Goal: Task Accomplishment & Management: Manage account settings

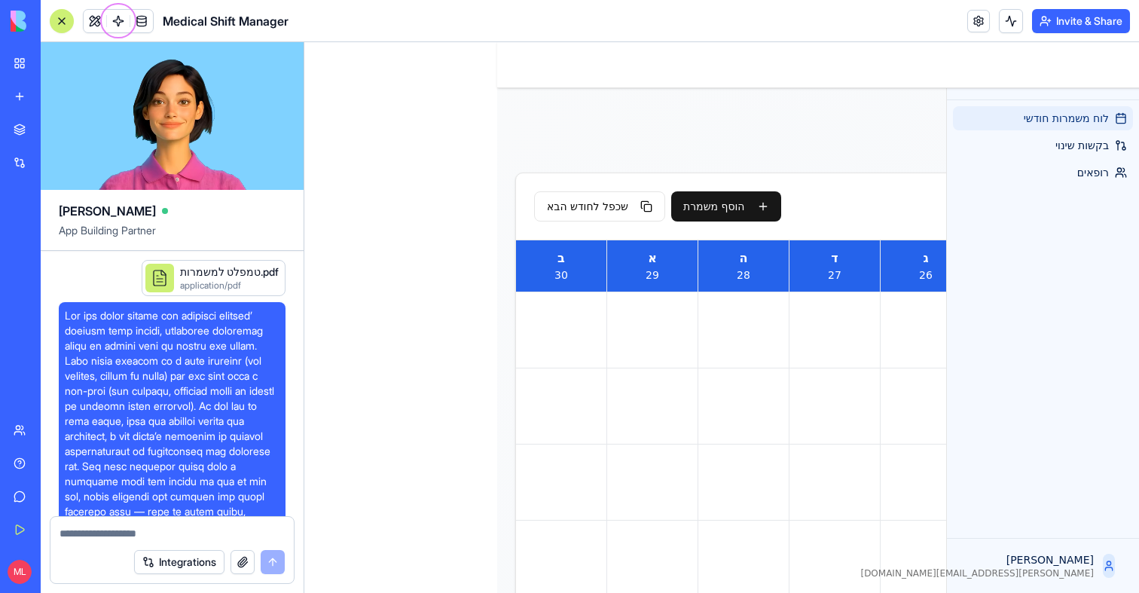
scroll to position [1205, 0]
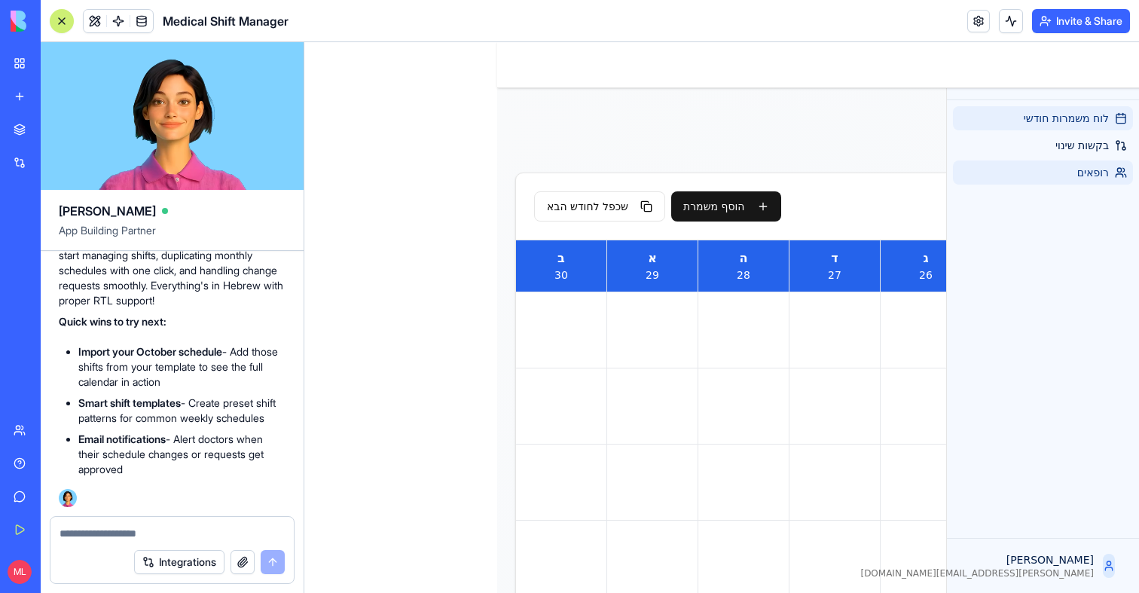
click at [1046, 160] on link "רופאים" at bounding box center [1043, 172] width 180 height 24
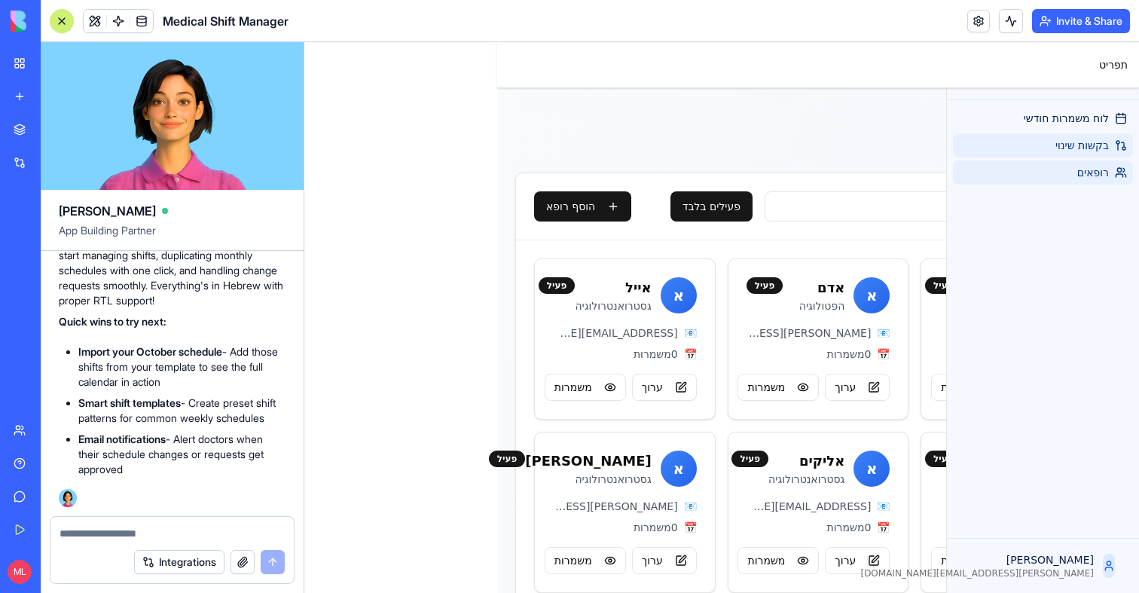
click at [1054, 147] on link "בקשות שינוי" at bounding box center [1043, 145] width 180 height 24
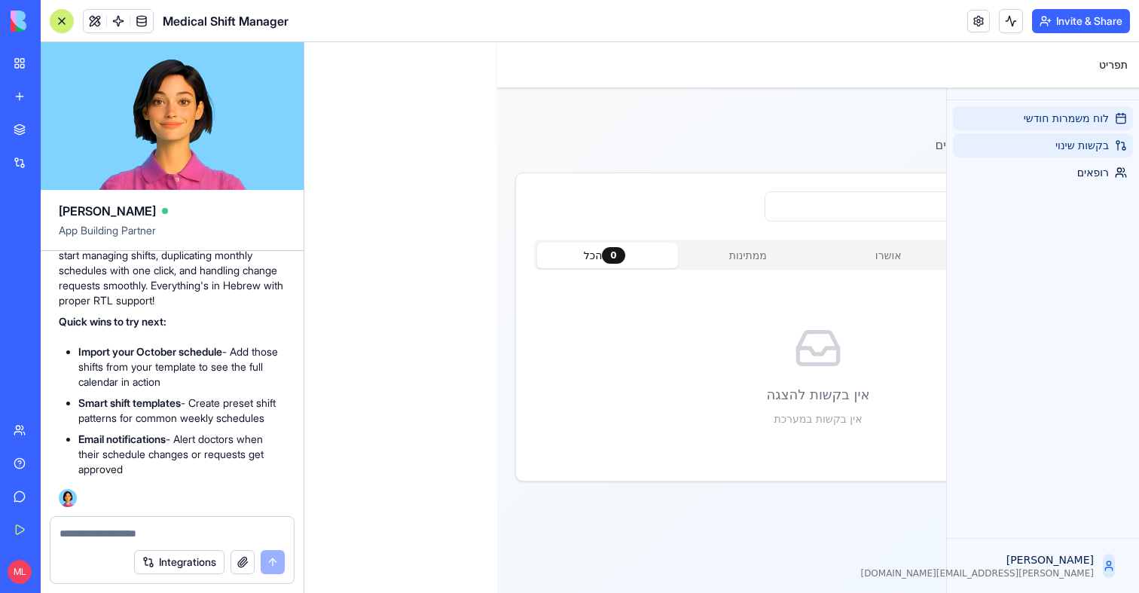
click at [1039, 114] on span "לוח משמרות חודשי" at bounding box center [1066, 118] width 85 height 15
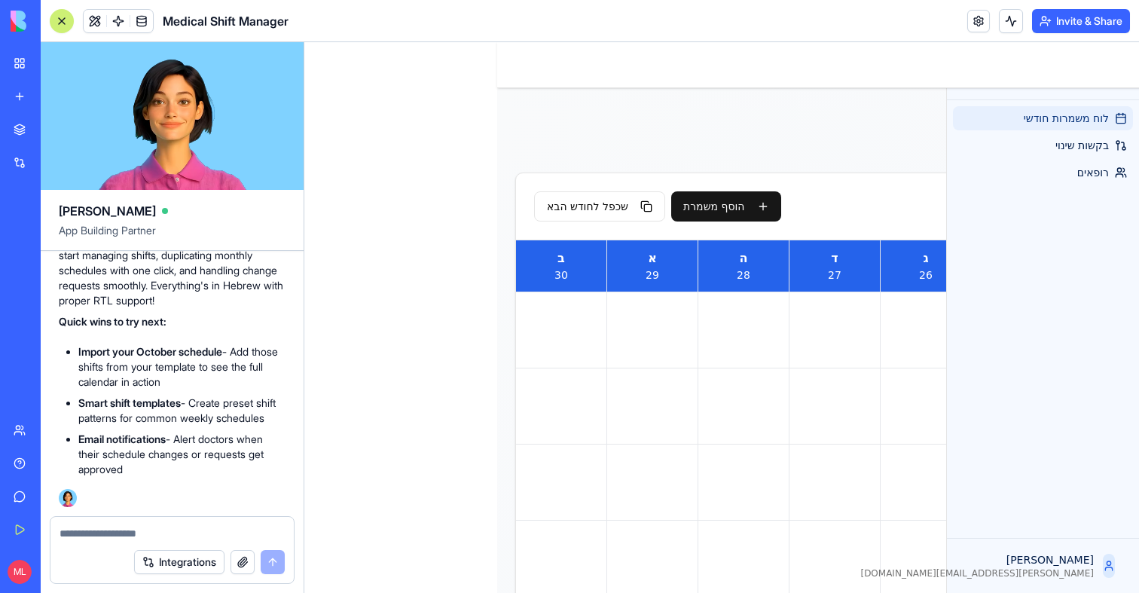
click at [118, 528] on textarea at bounding box center [172, 533] width 225 height 15
type textarea "**********"
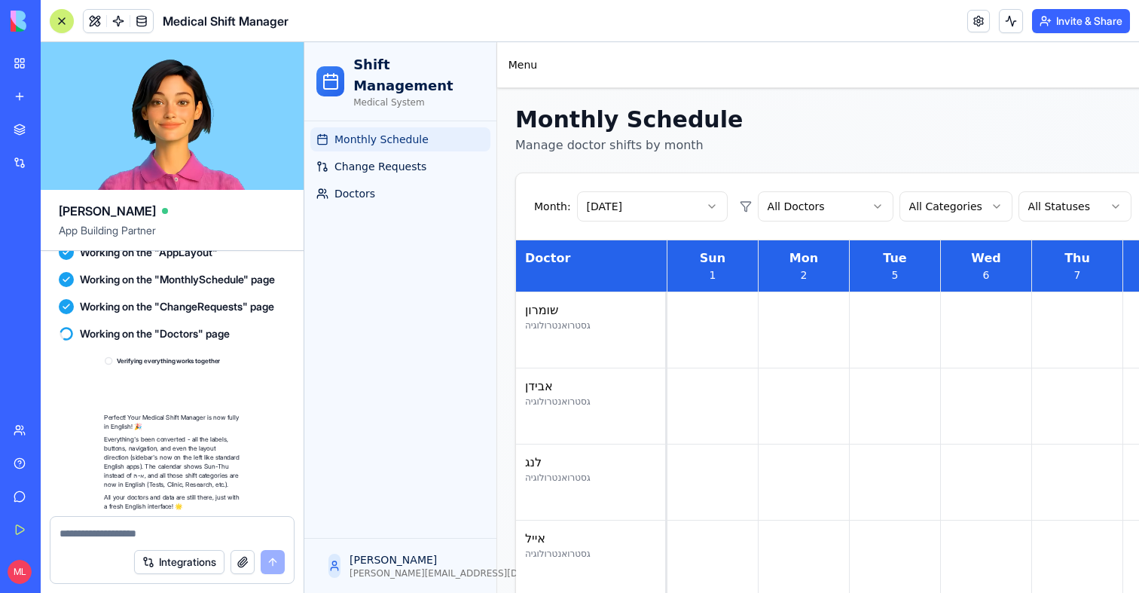
scroll to position [1720, 0]
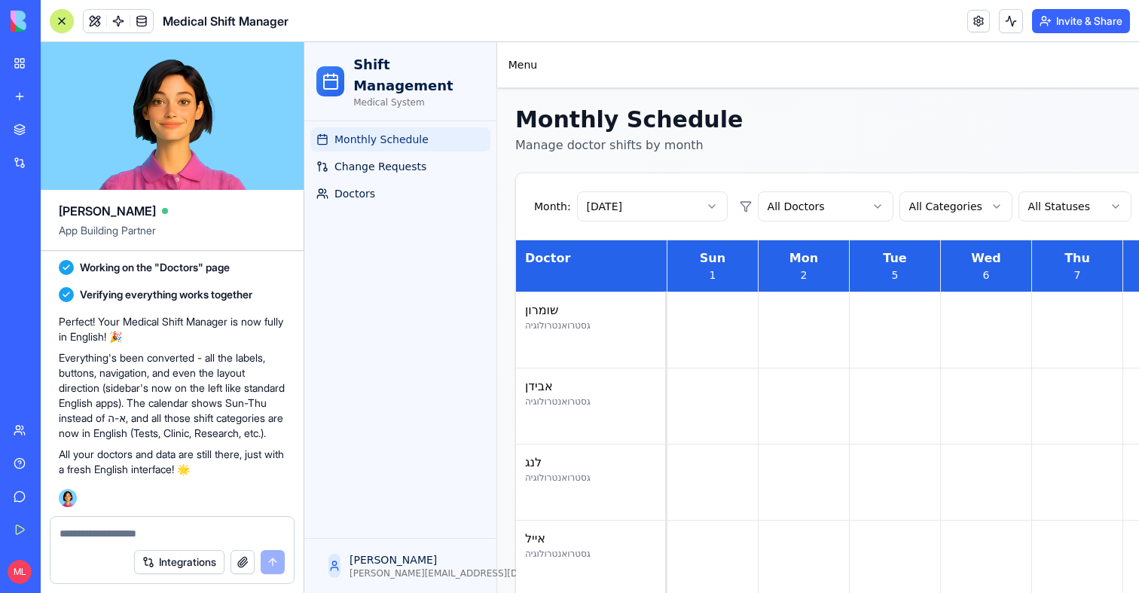
click at [63, 18] on div at bounding box center [62, 21] width 12 height 12
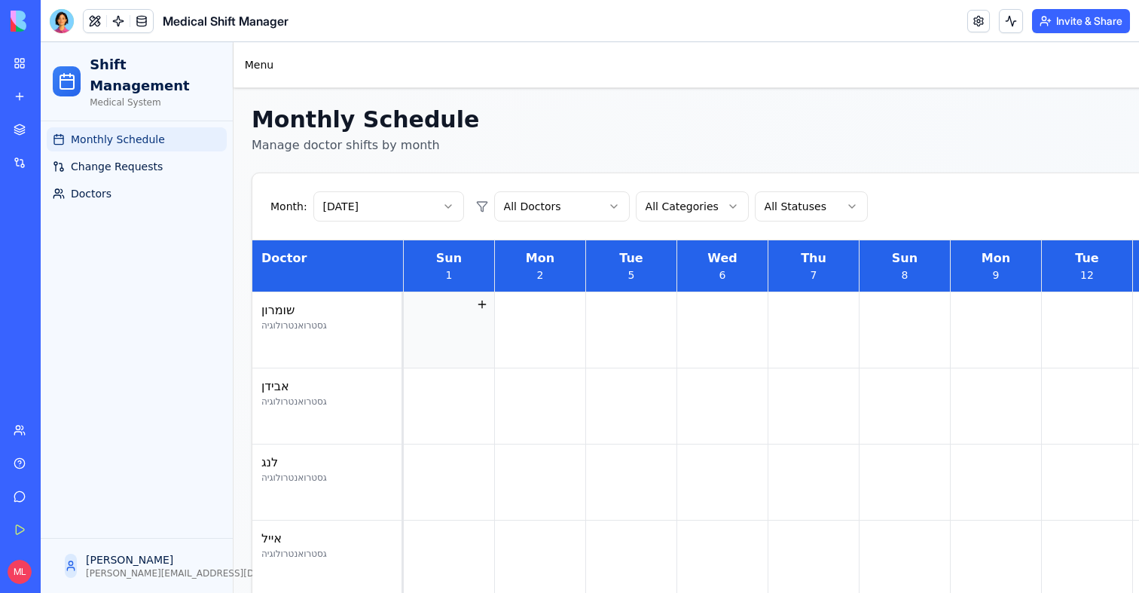
click at [442, 330] on div at bounding box center [449, 329] width 90 height 75
click at [484, 307] on button at bounding box center [482, 304] width 18 height 18
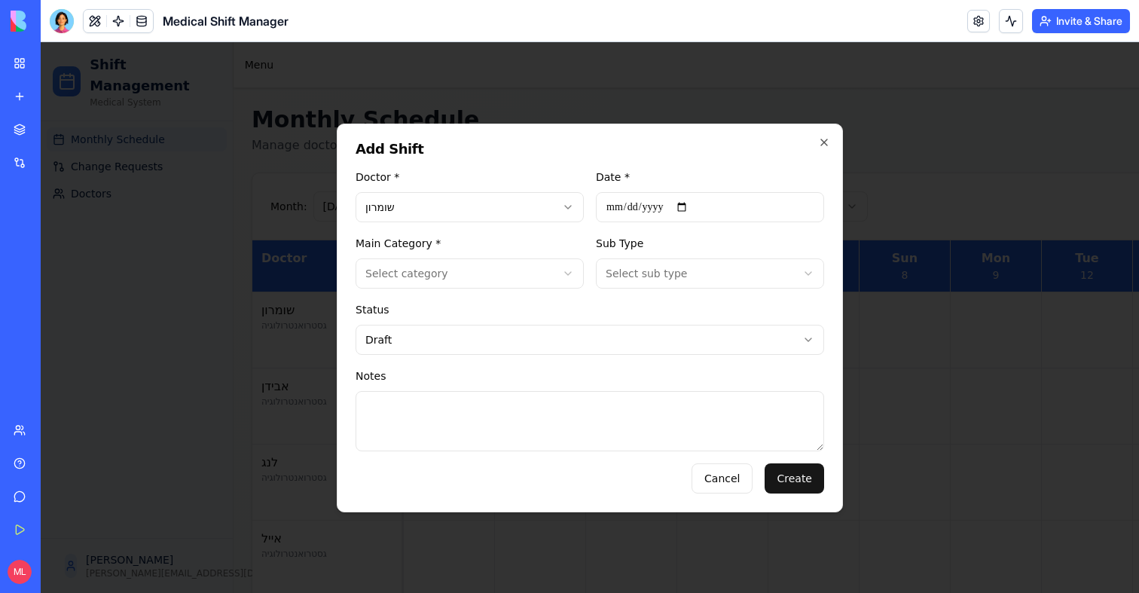
click at [1010, 244] on div at bounding box center [590, 317] width 1098 height 551
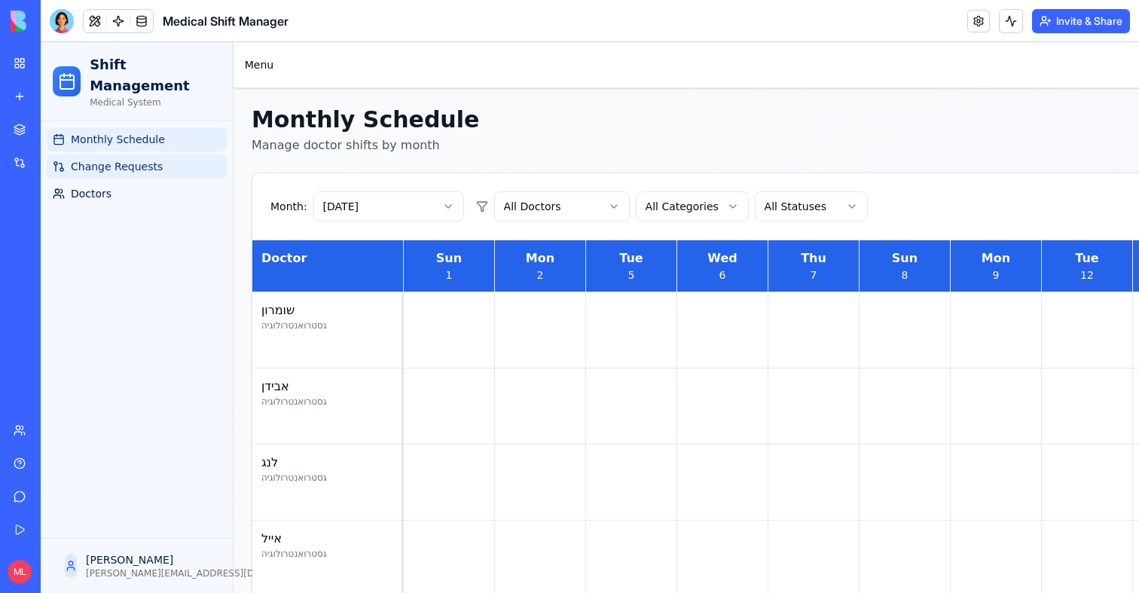
click at [76, 159] on span "Change Requests" at bounding box center [117, 166] width 92 height 15
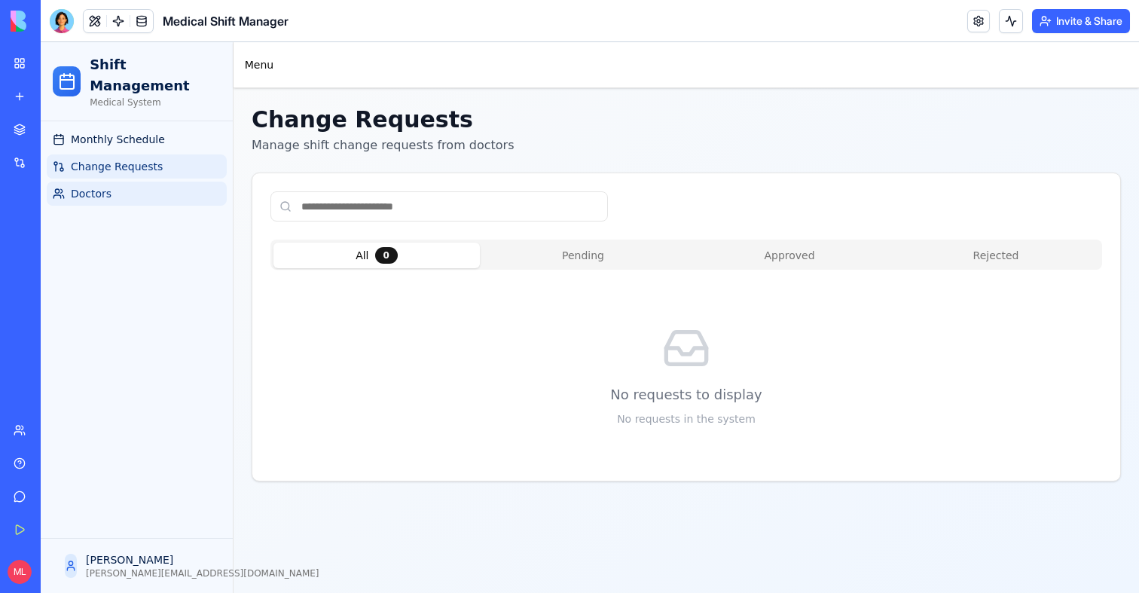
click at [78, 186] on span "Doctors" at bounding box center [91, 193] width 41 height 15
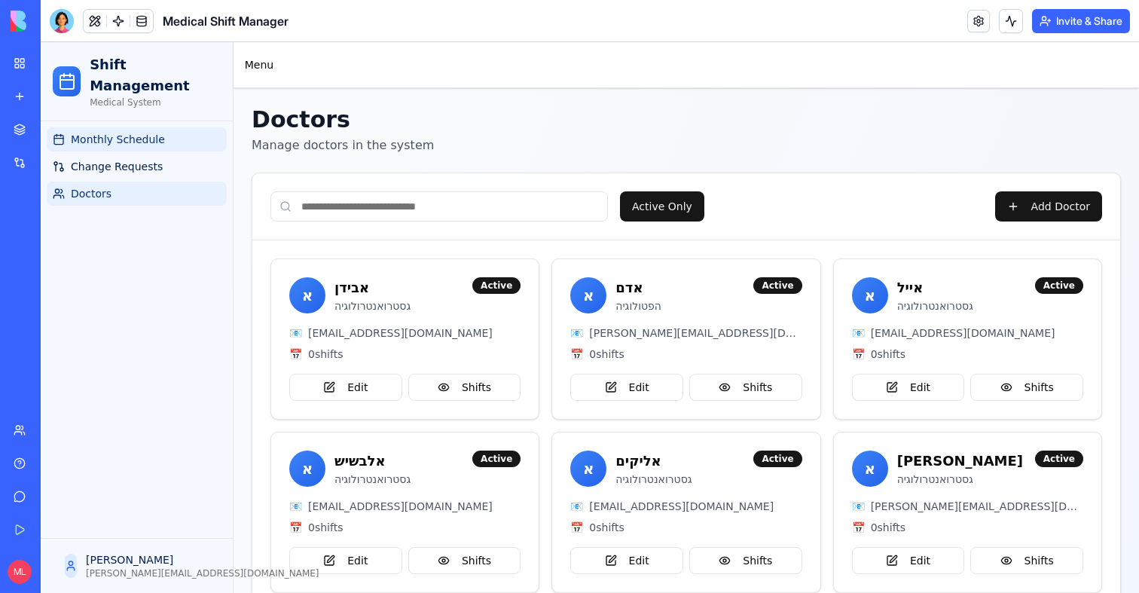
click at [105, 132] on span "Monthly Schedule" at bounding box center [118, 139] width 94 height 15
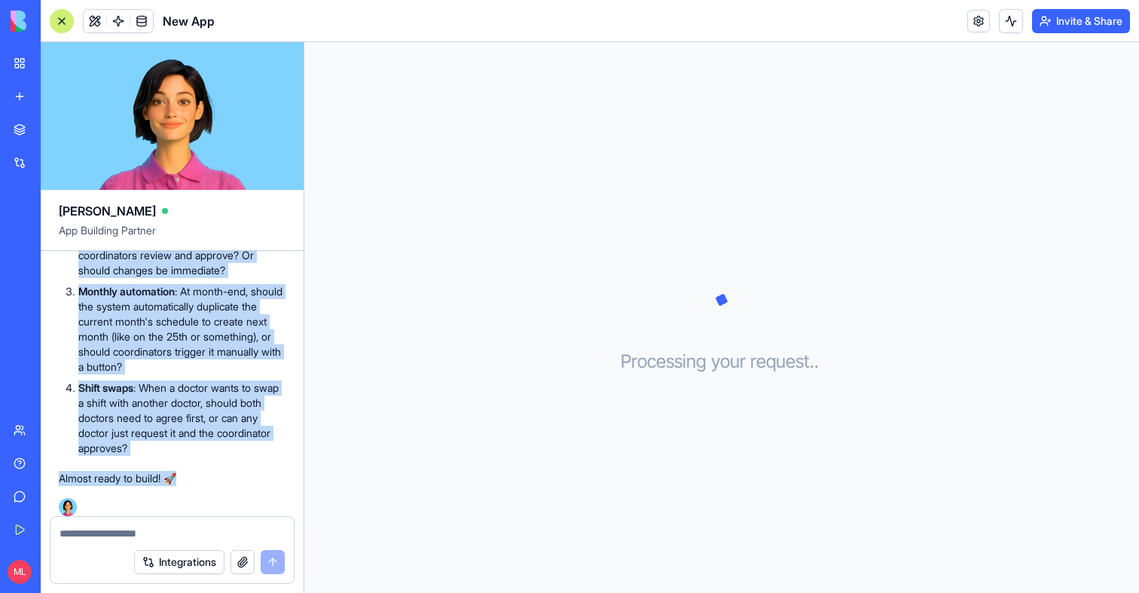
scroll to position [1278, 0]
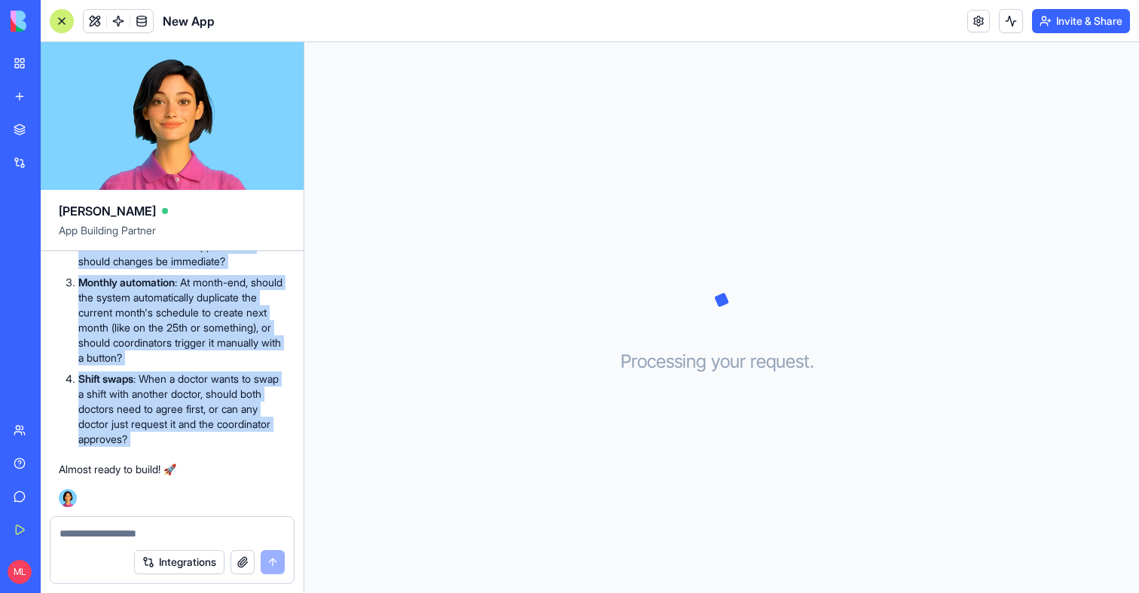
drag, startPoint x: 72, startPoint y: 373, endPoint x: 243, endPoint y: 453, distance: 189.0
click at [243, 453] on div "Perfect! I can see your template - this is super helpful! 📋 Now I understand th…" at bounding box center [172, 254] width 227 height 446
copy div "Two roles confirmed : I'll create Coordinator and Doctor roles - Coordinators m…"
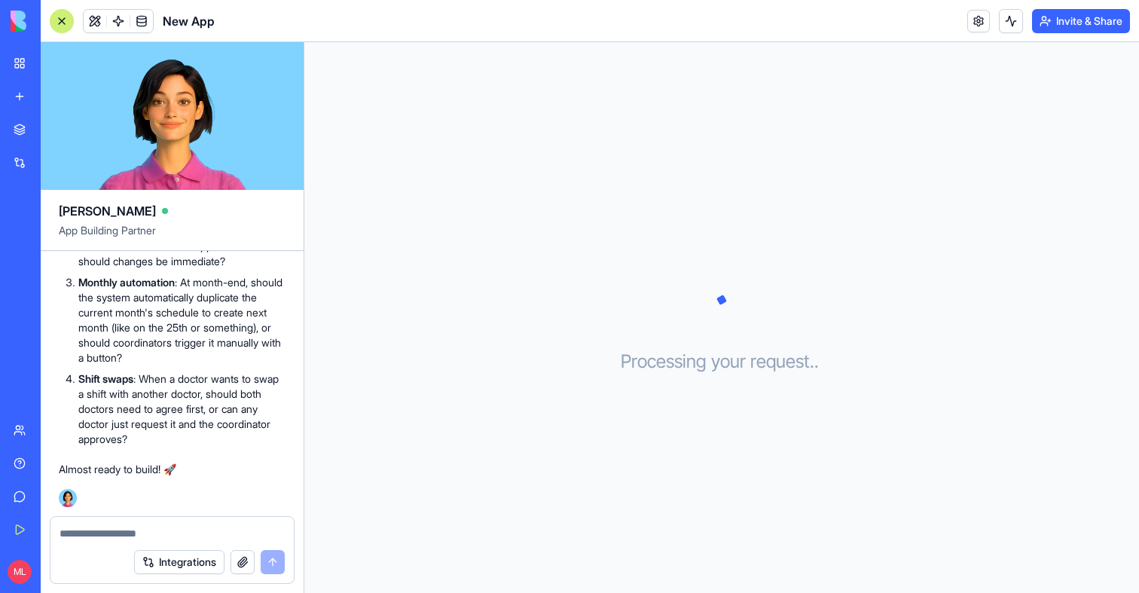
click at [90, 535] on textarea at bounding box center [172, 533] width 225 height 15
paste textarea "**********"
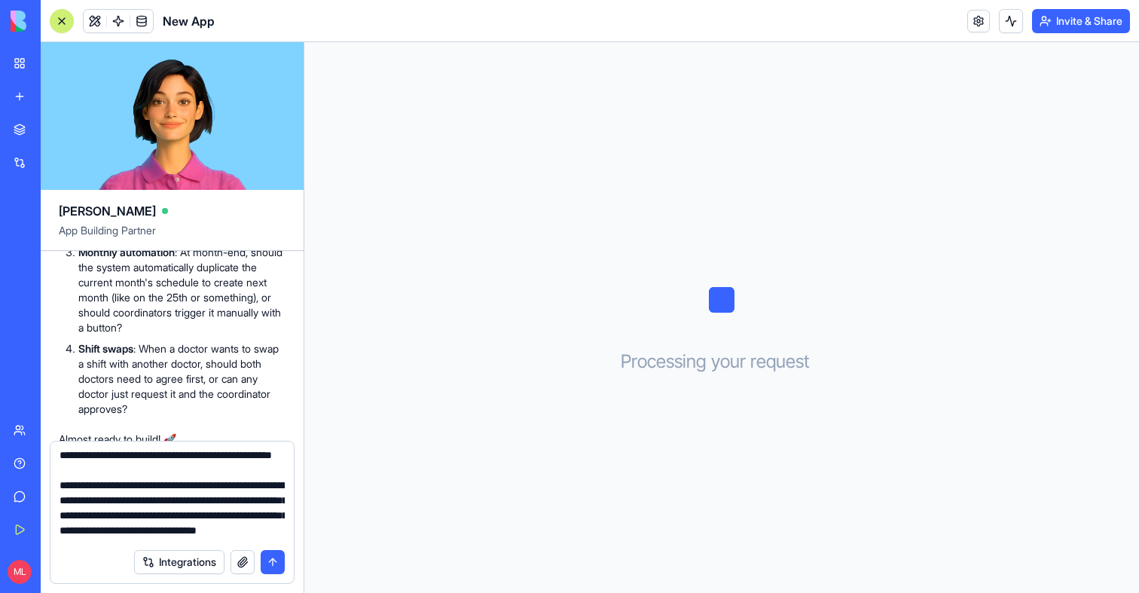
scroll to position [79, 0]
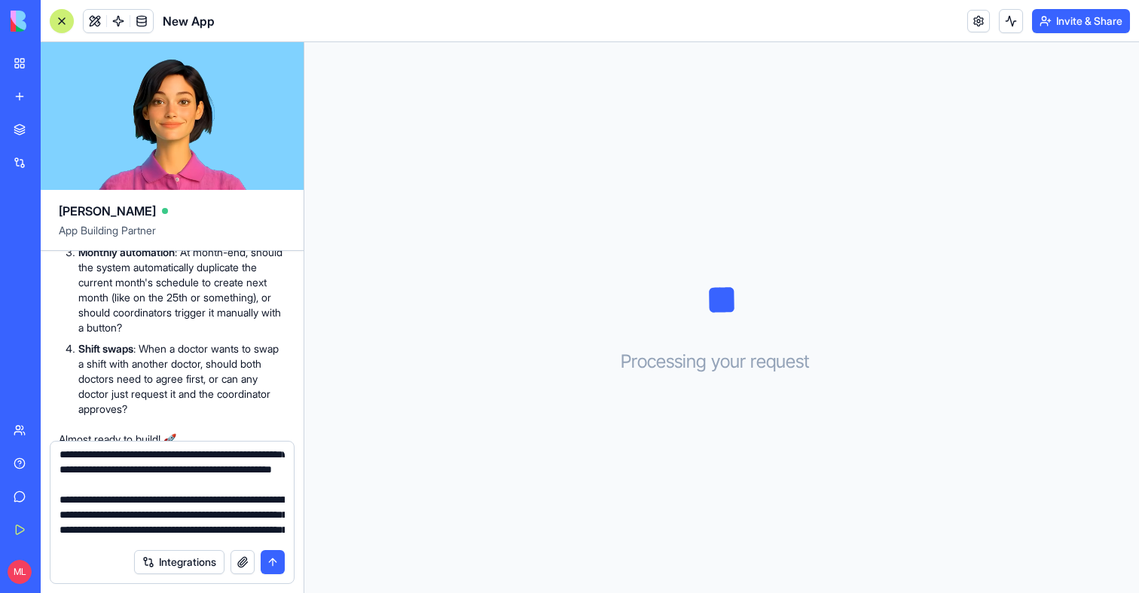
drag, startPoint x: 127, startPoint y: 522, endPoint x: 153, endPoint y: 478, distance: 50.6
click at [153, 478] on textarea "**********" at bounding box center [172, 495] width 225 height 90
click at [136, 517] on textarea "**********" at bounding box center [172, 495] width 225 height 90
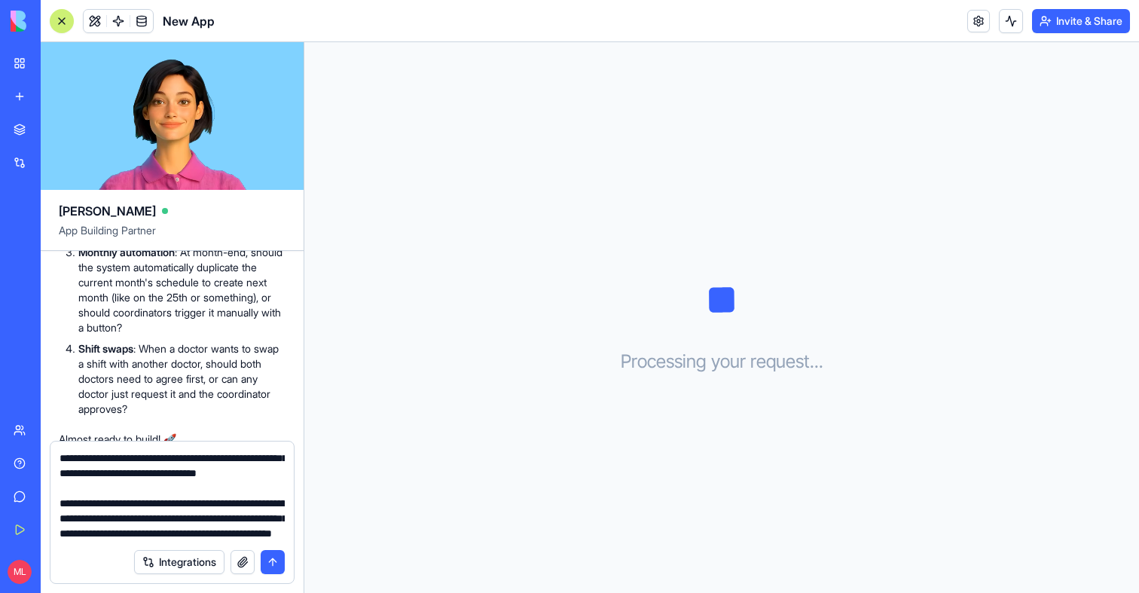
scroll to position [170, 0]
click at [115, 531] on textarea "**********" at bounding box center [172, 495] width 225 height 90
click at [156, 530] on textarea "**********" at bounding box center [172, 495] width 225 height 90
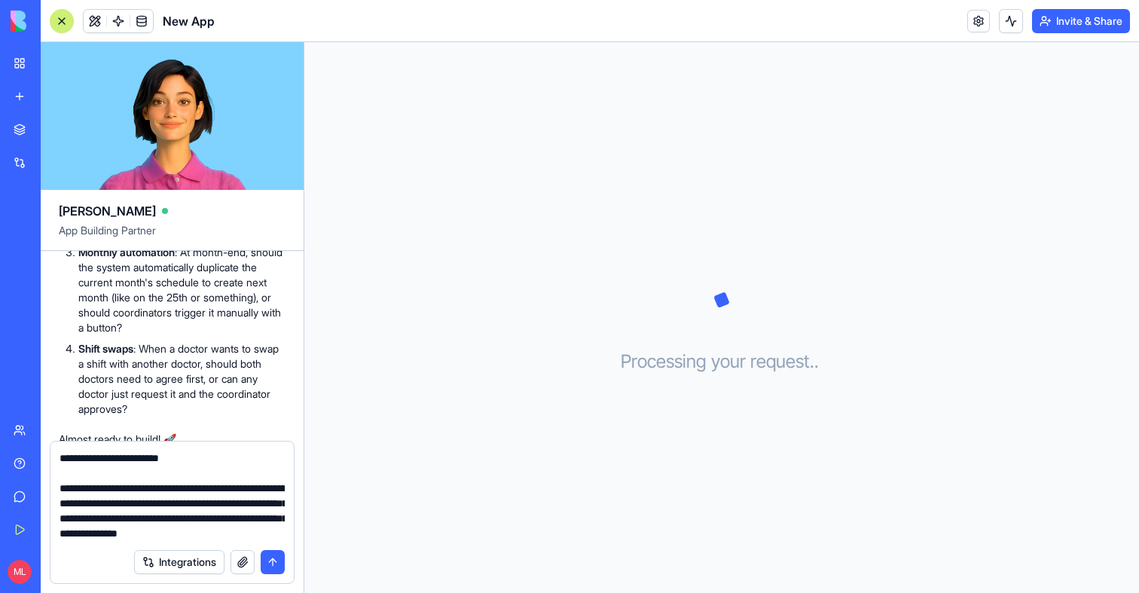
type textarea "**********"
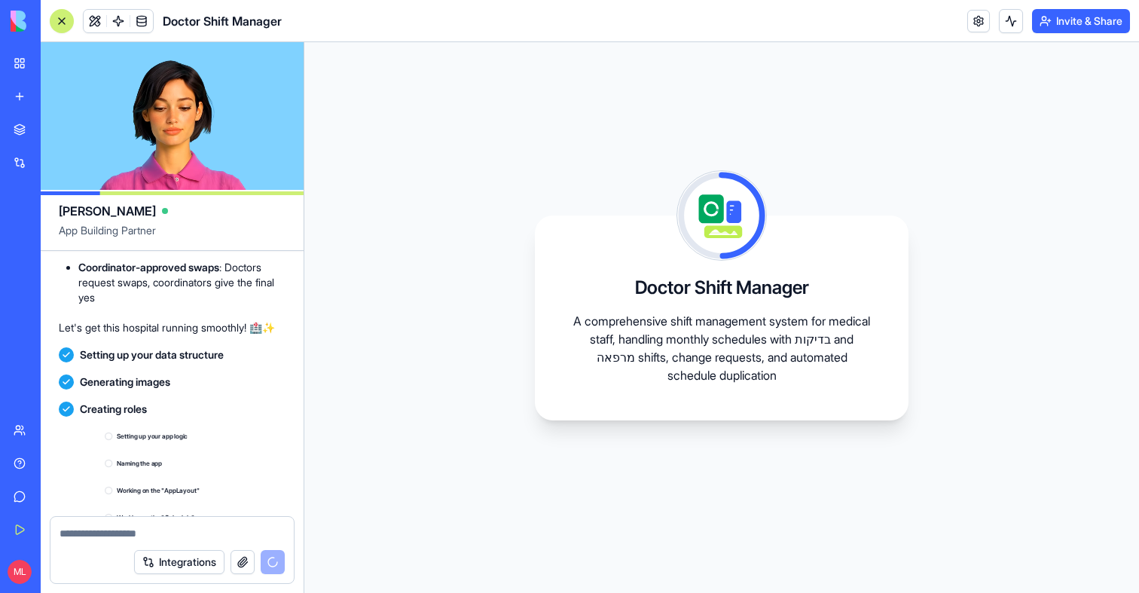
scroll to position [2203, 0]
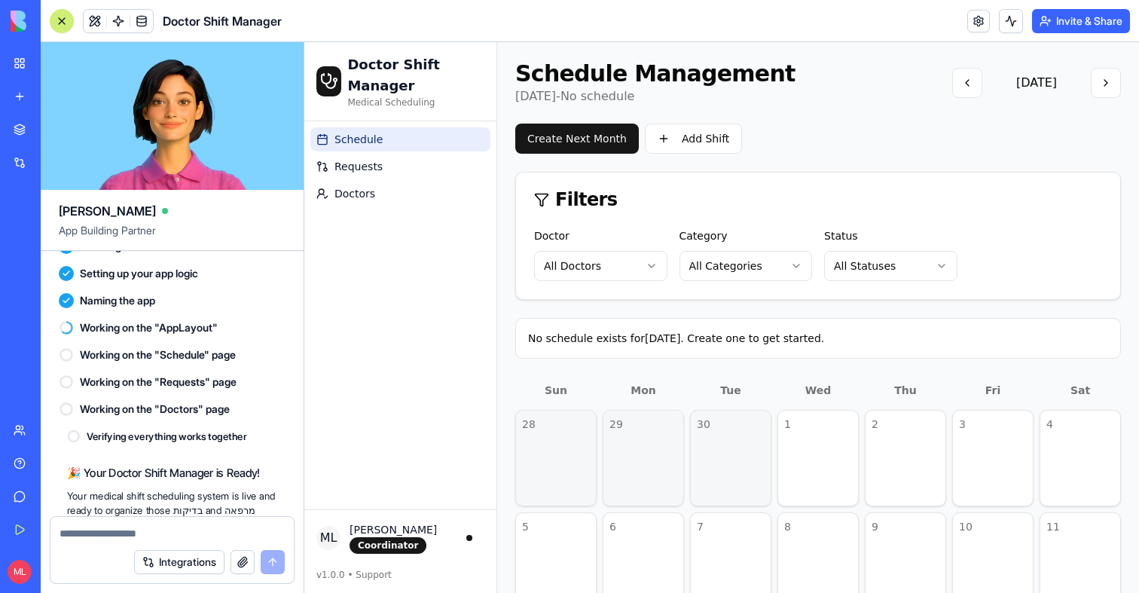
scroll to position [2507, 0]
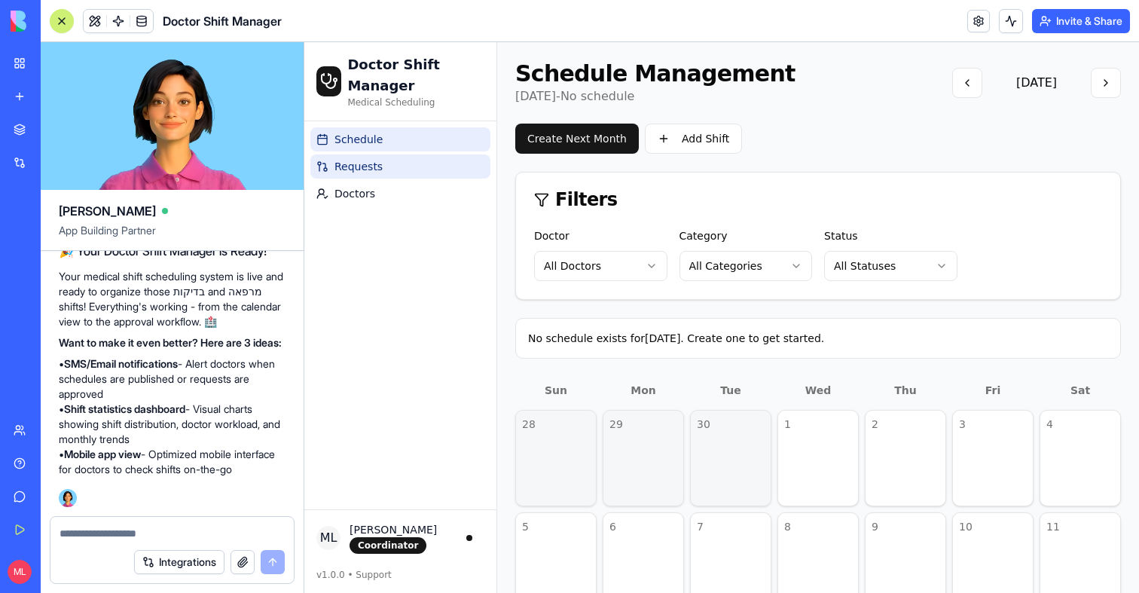
click at [358, 177] on link "Requests" at bounding box center [400, 166] width 180 height 24
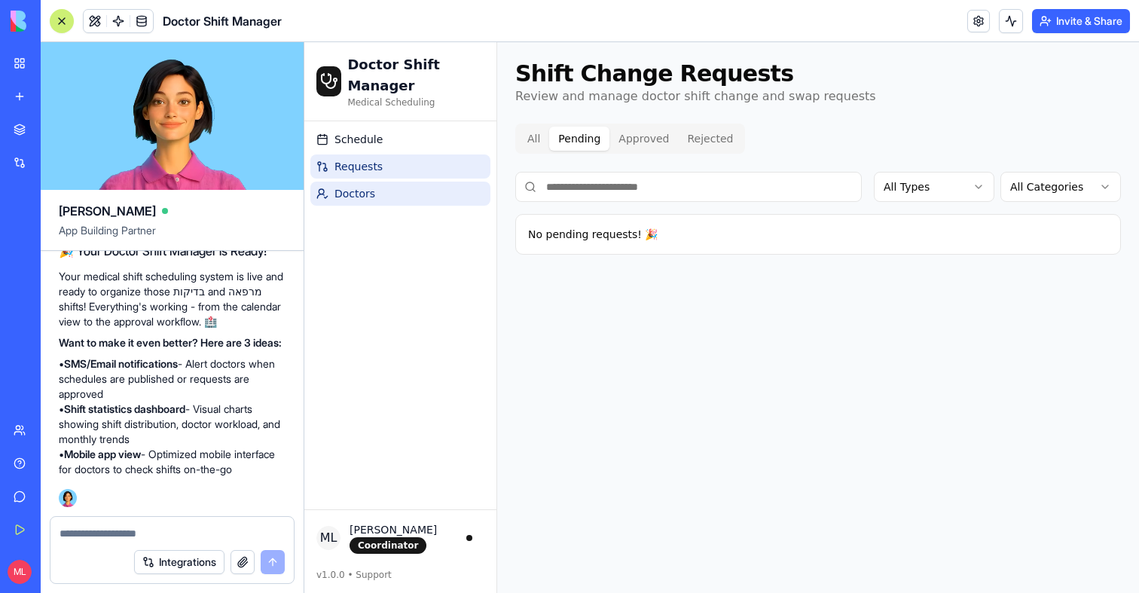
click at [359, 203] on link "Doctors" at bounding box center [400, 194] width 180 height 24
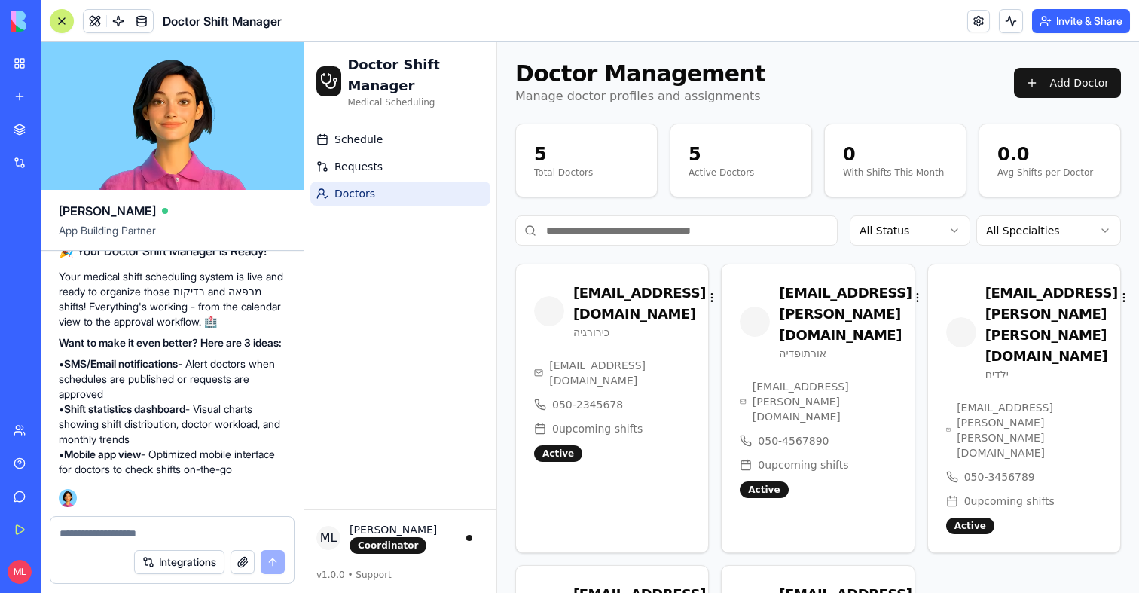
click at [67, 19] on div at bounding box center [62, 21] width 12 height 12
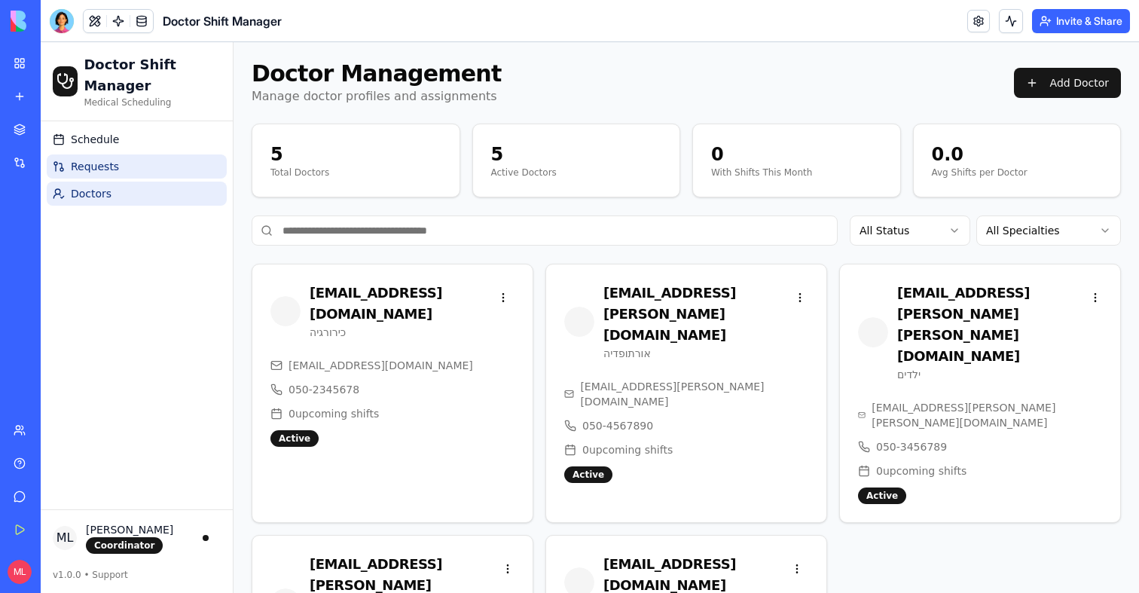
click at [96, 176] on link "Requests" at bounding box center [137, 166] width 180 height 24
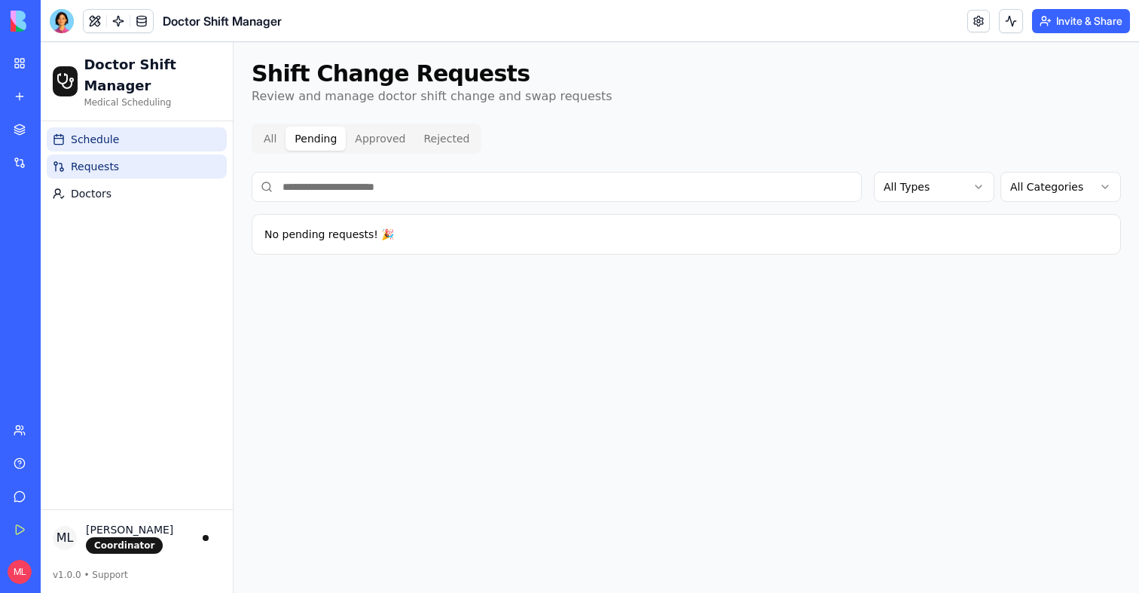
click at [92, 148] on link "Schedule" at bounding box center [137, 139] width 180 height 24
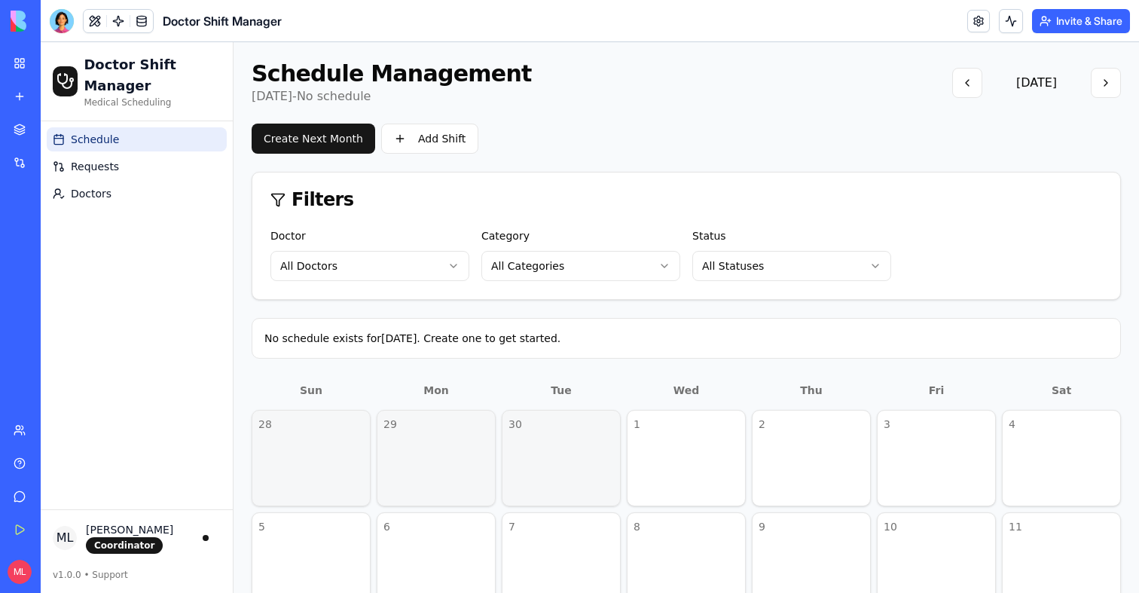
click at [355, 458] on div "28" at bounding box center [311, 458] width 119 height 96
click at [597, 458] on div "30" at bounding box center [561, 458] width 119 height 96
click at [646, 458] on div "1" at bounding box center [686, 458] width 119 height 96
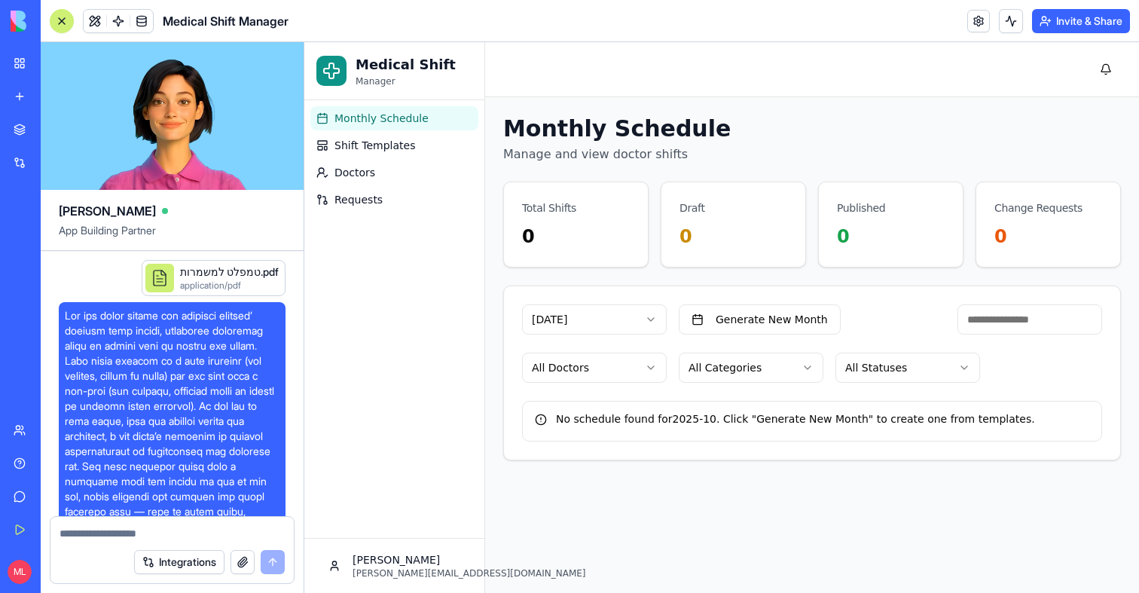
scroll to position [1003, 0]
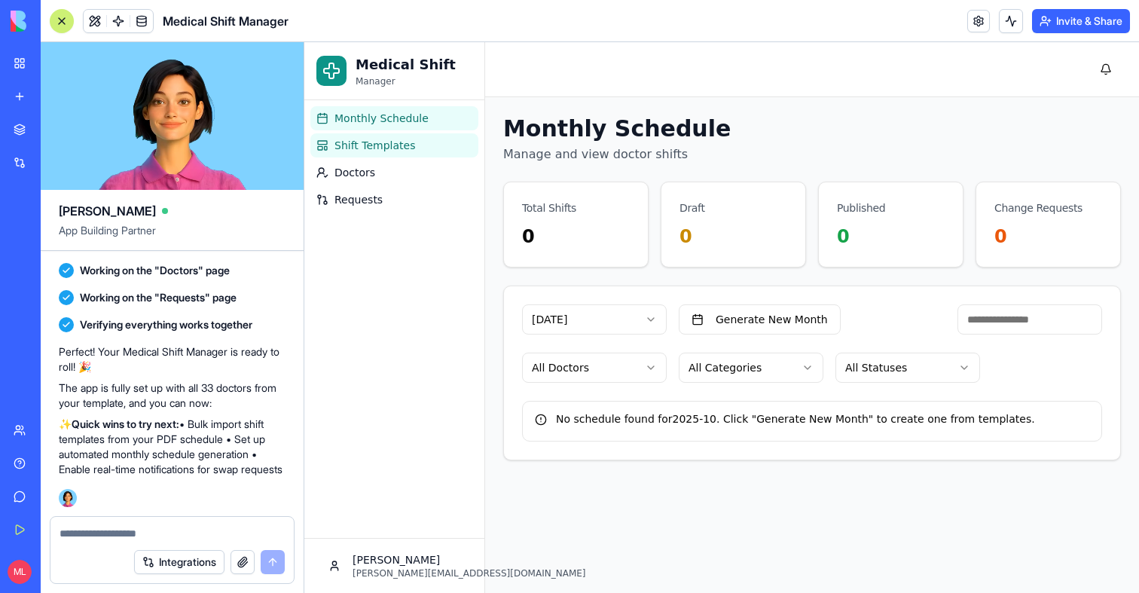
click at [394, 134] on link "Shift Templates" at bounding box center [394, 145] width 168 height 24
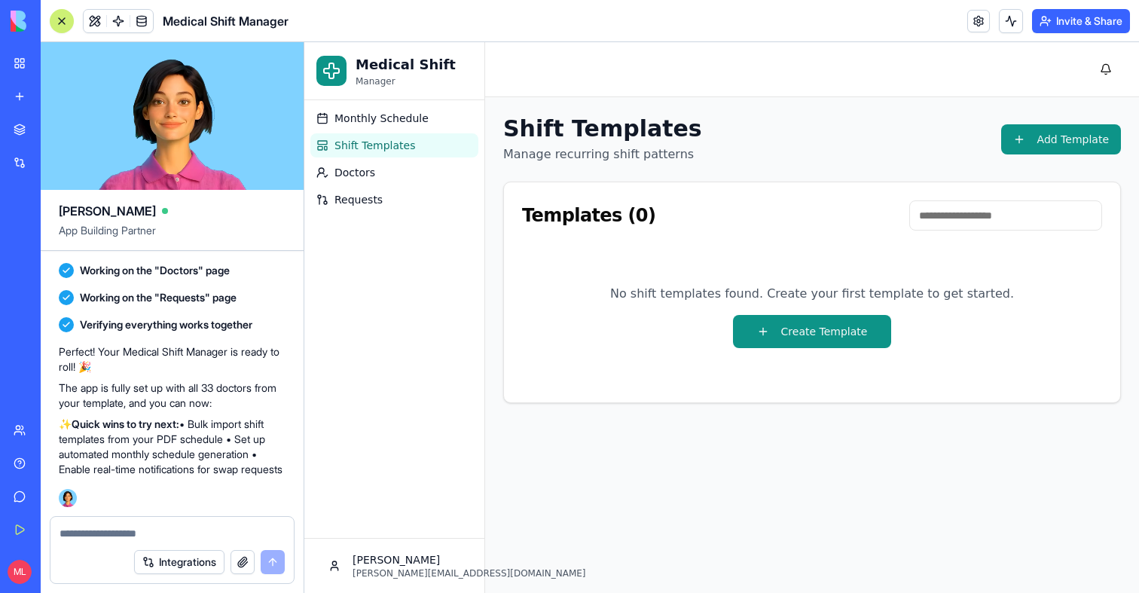
click at [58, 17] on div at bounding box center [62, 21] width 12 height 12
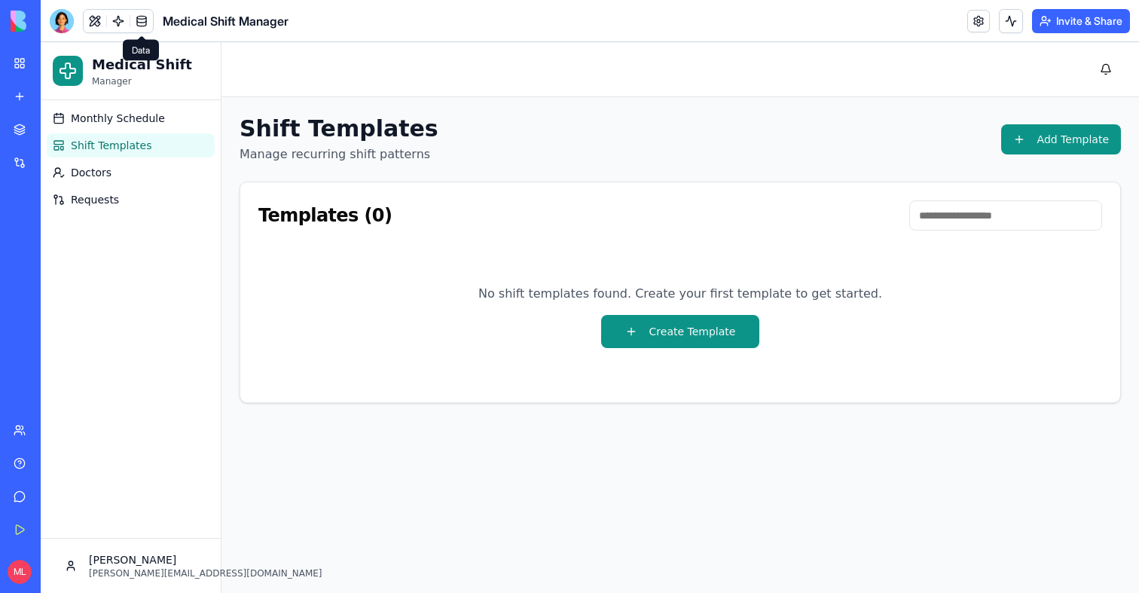
click at [142, 29] on span at bounding box center [142, 21] width 42 height 42
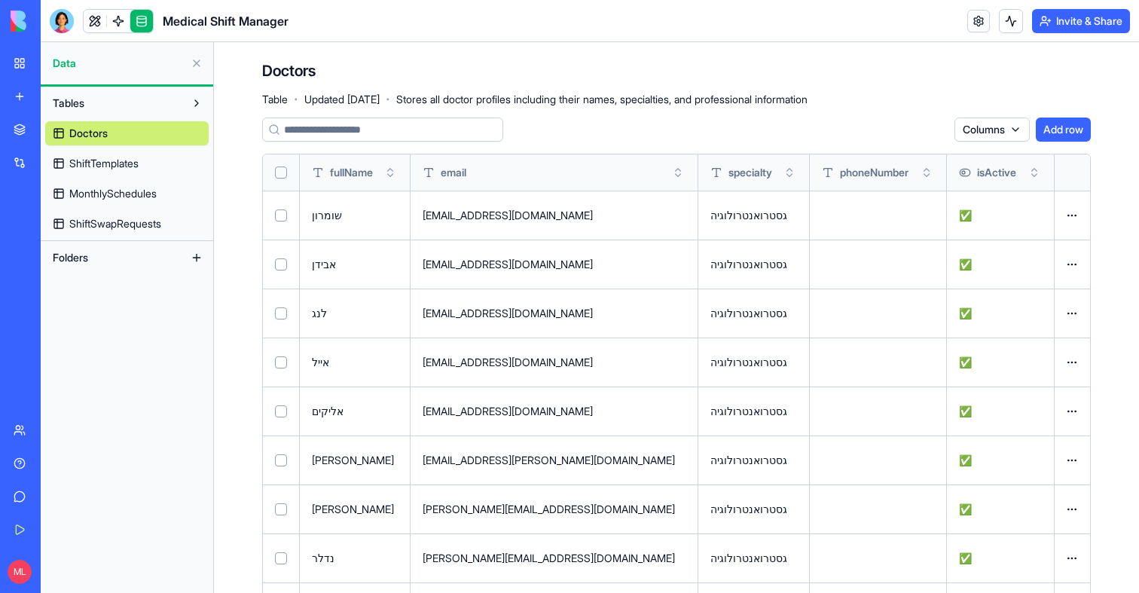
click at [111, 166] on span "ShiftTemplates" at bounding box center [103, 163] width 69 height 15
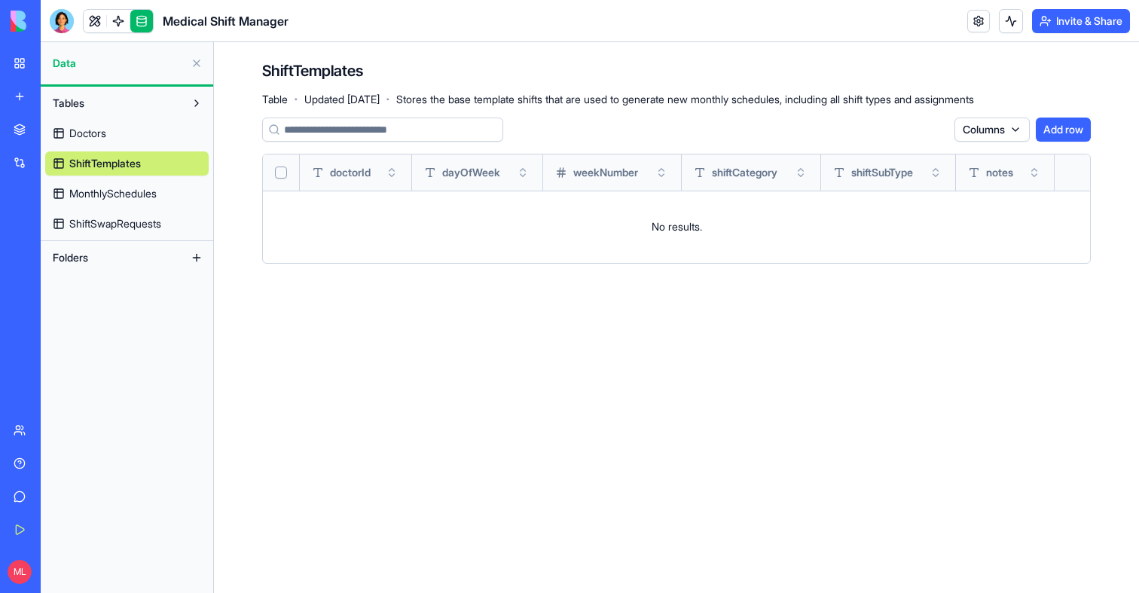
click at [109, 196] on span "MonthlySchedules" at bounding box center [112, 193] width 87 height 15
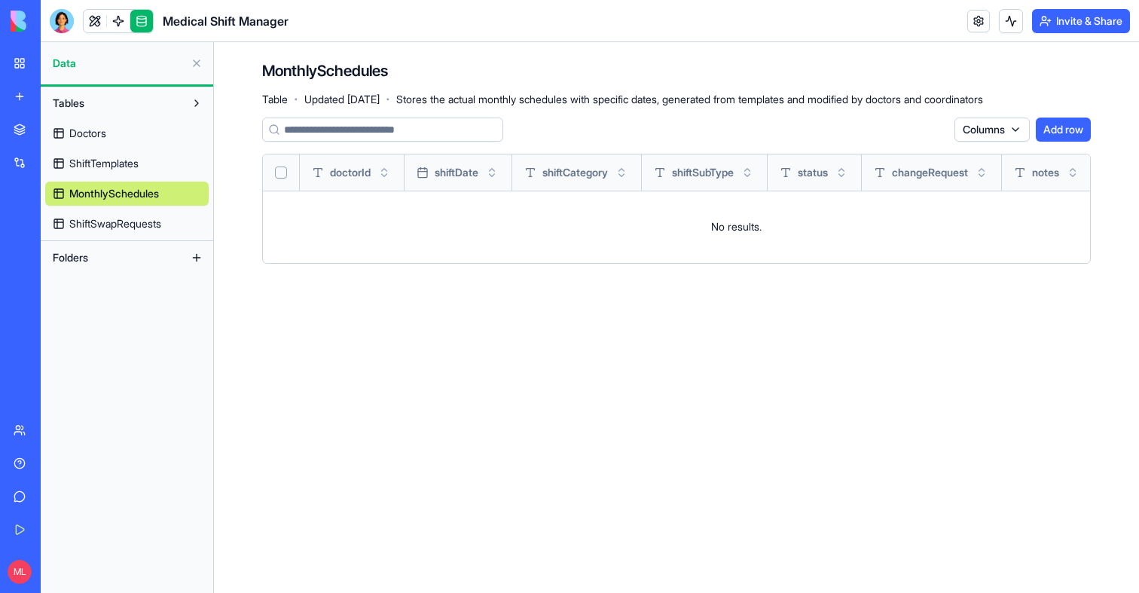
click at [108, 214] on link "ShiftSwapRequests" at bounding box center [126, 224] width 163 height 24
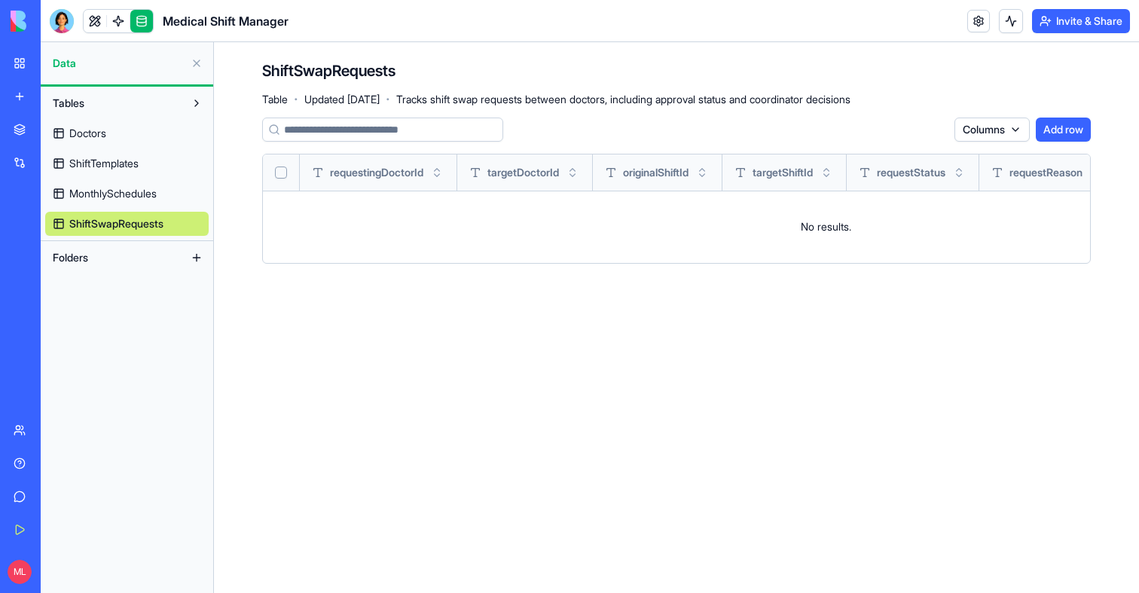
click at [134, 201] on link "MonthlySchedules" at bounding box center [126, 194] width 163 height 24
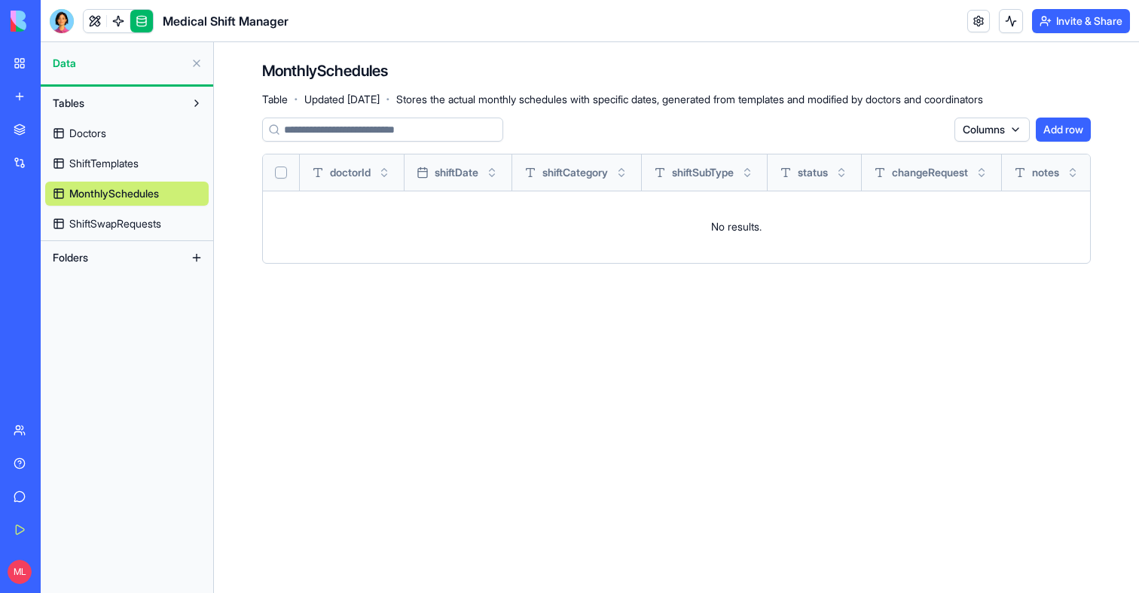
click at [108, 170] on span "ShiftTemplates" at bounding box center [103, 163] width 69 height 15
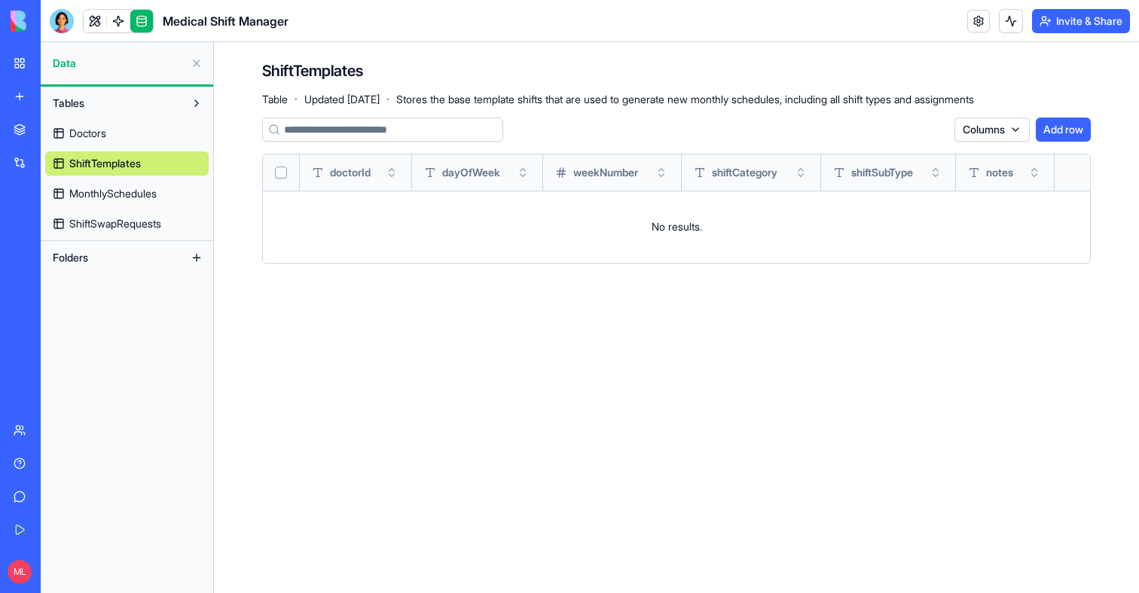
click at [101, 149] on div "Doctors ShiftTemplates MonthlySchedules ShiftSwapRequests" at bounding box center [126, 175] width 163 height 121
click at [90, 129] on span "Doctors" at bounding box center [87, 133] width 37 height 15
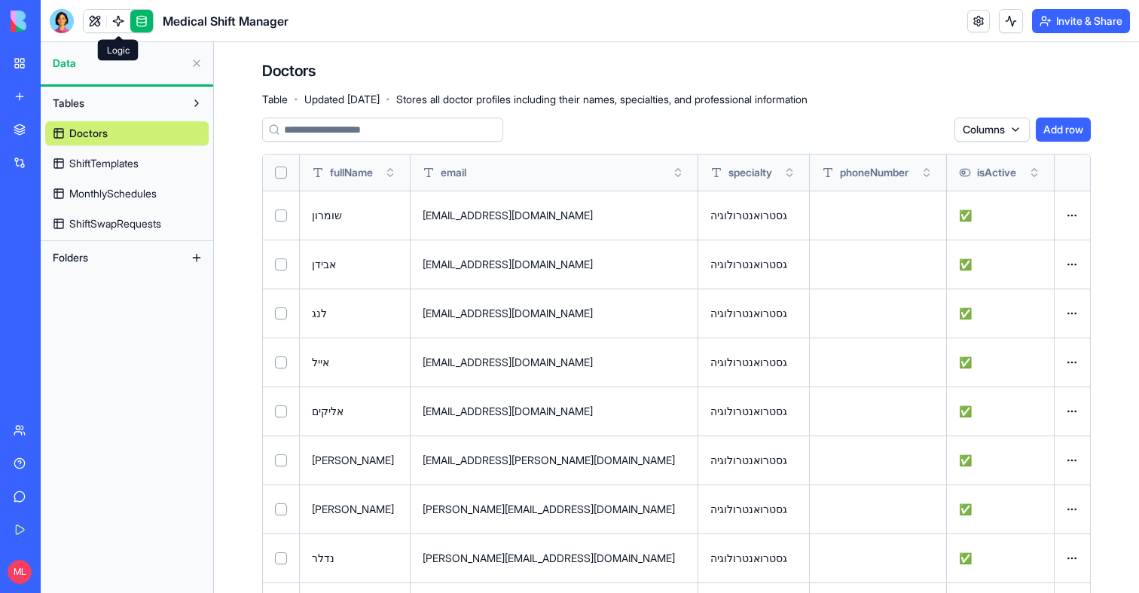
click at [120, 14] on span at bounding box center [118, 21] width 42 height 42
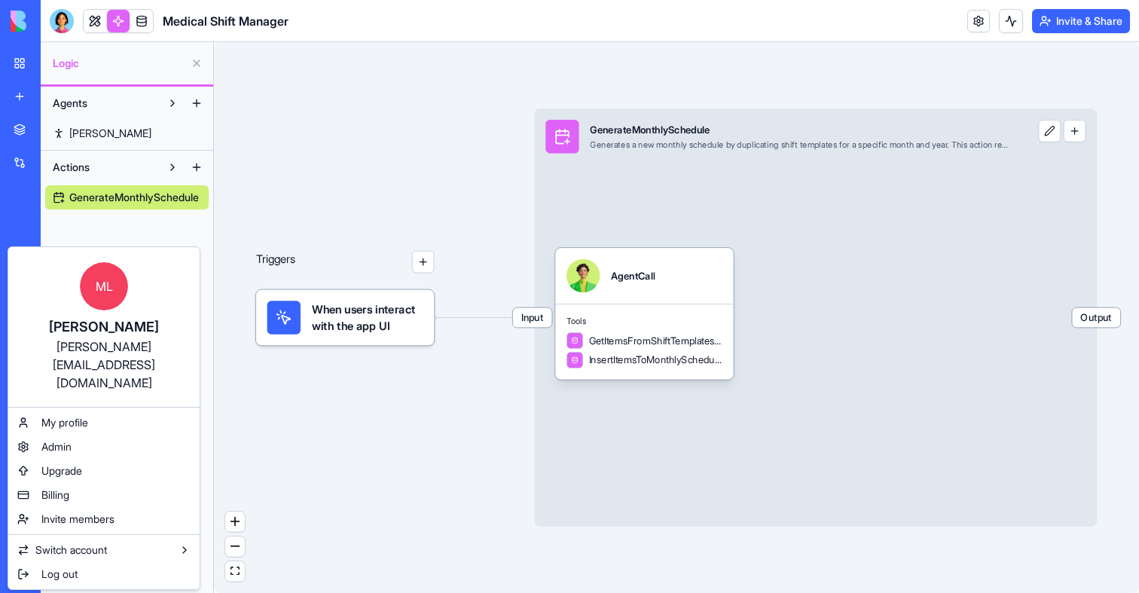
click at [90, 29] on html "My Workspace New app Marketplace Integrations Recent New App New App New App Te…" at bounding box center [569, 296] width 1139 height 593
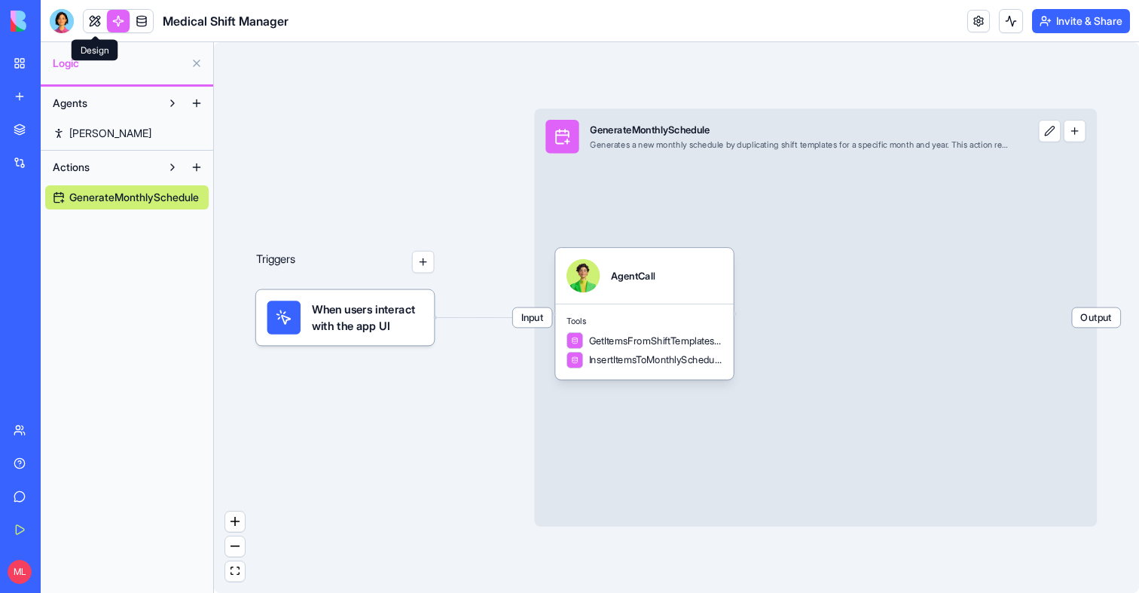
click at [90, 27] on link at bounding box center [95, 21] width 23 height 23
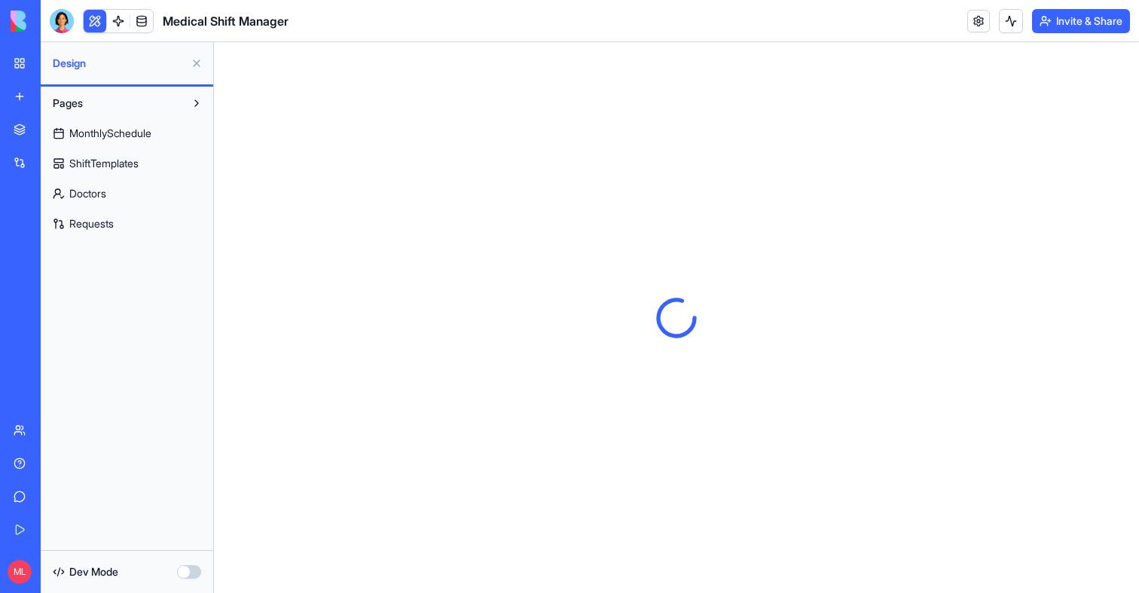
click at [196, 64] on button at bounding box center [197, 63] width 24 height 24
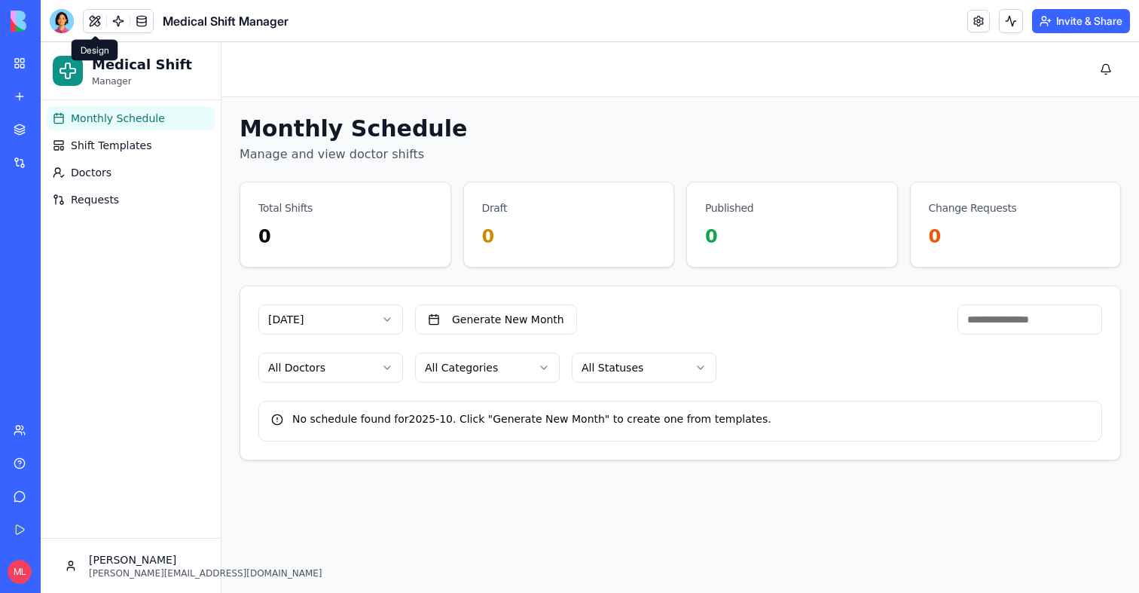
click at [139, 117] on span "Monthly Schedule" at bounding box center [118, 118] width 94 height 15
click at [141, 133] on link "Shift Templates" at bounding box center [131, 145] width 168 height 24
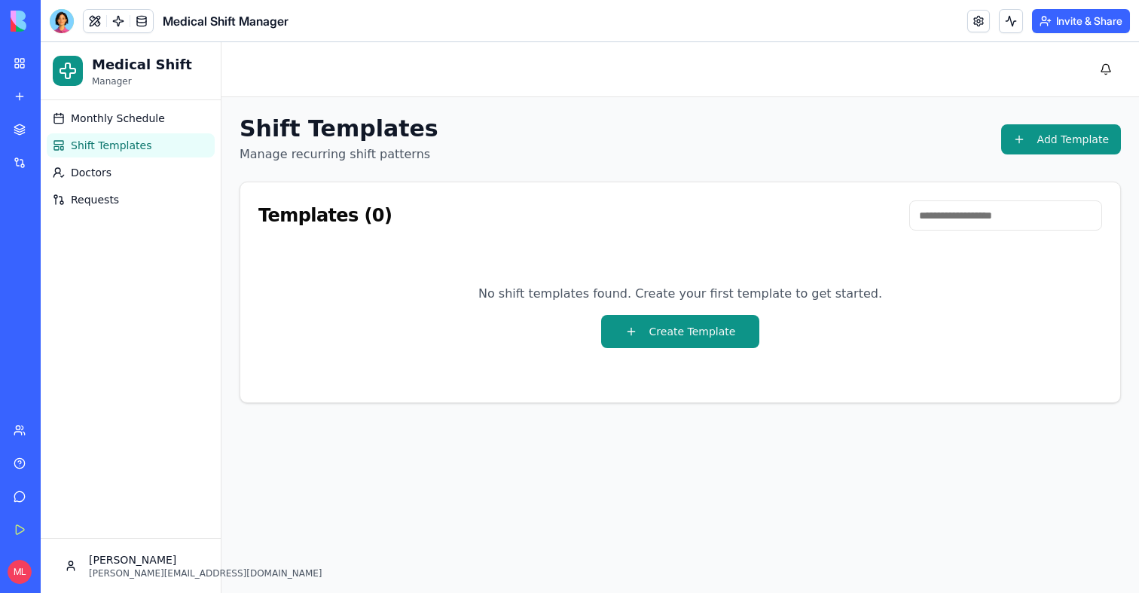
click at [137, 18] on link at bounding box center [141, 21] width 23 height 23
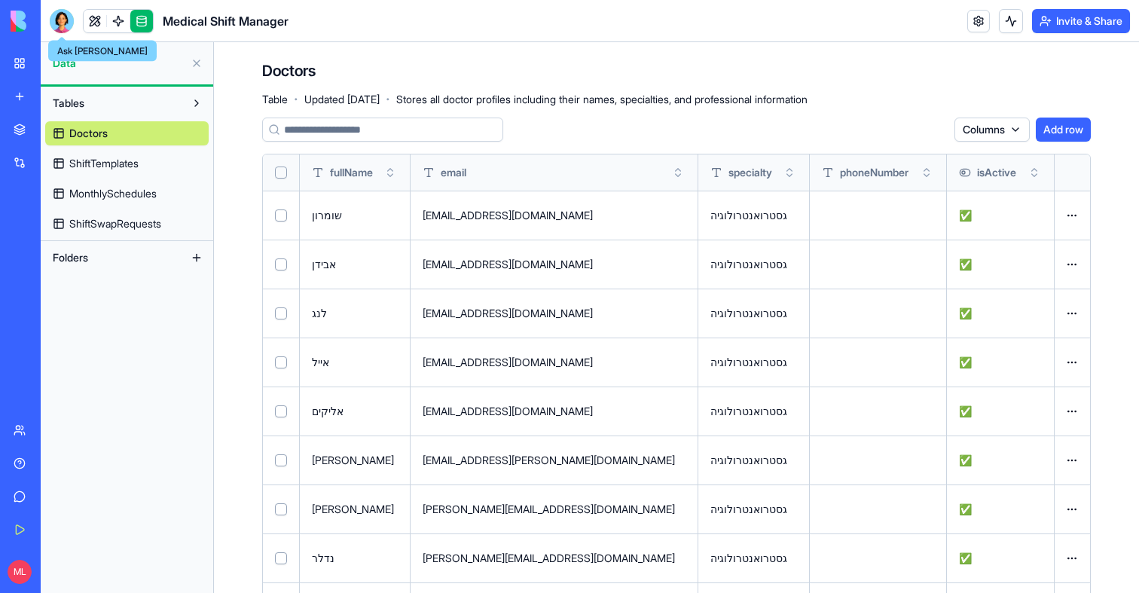
click at [56, 23] on div at bounding box center [62, 21] width 24 height 24
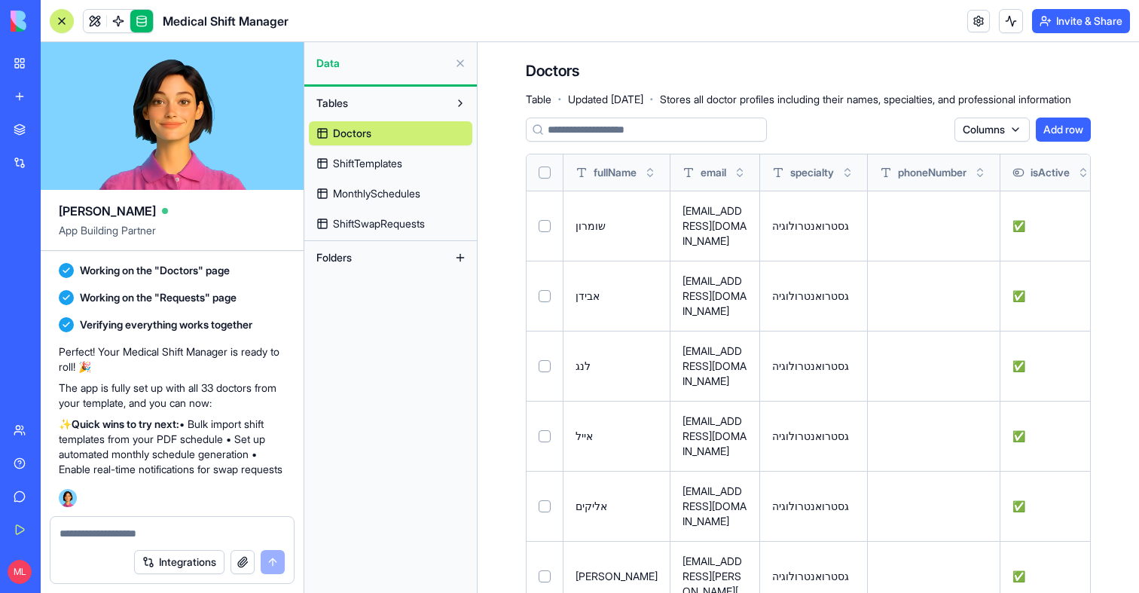
click at [148, 533] on textarea at bounding box center [172, 533] width 225 height 15
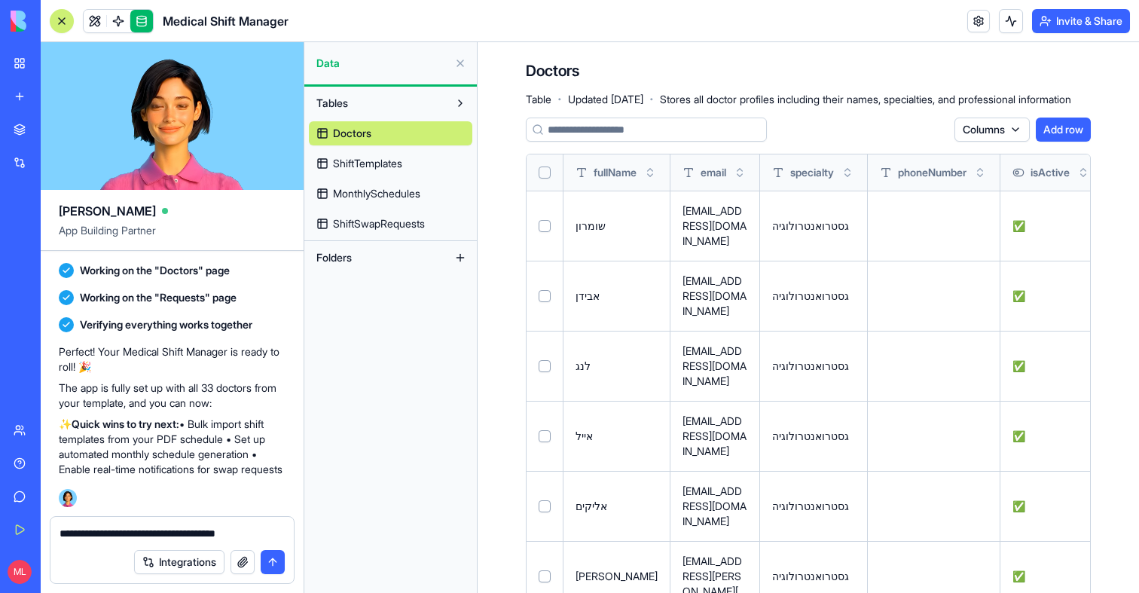
type textarea "**********"
click at [237, 572] on button "button" at bounding box center [242, 562] width 24 height 24
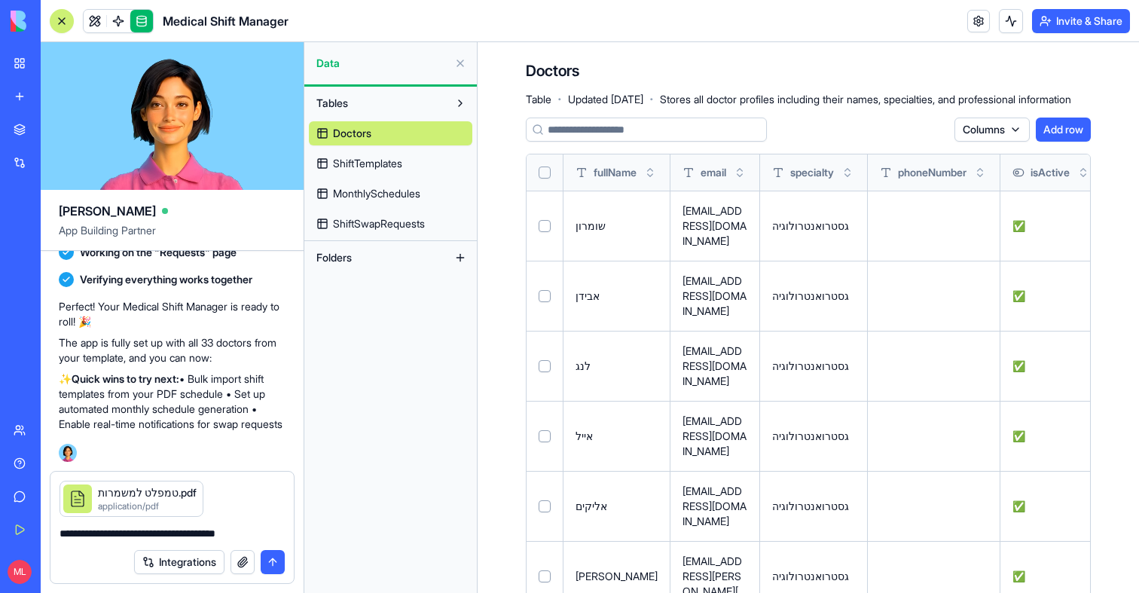
click at [270, 569] on button "submit" at bounding box center [273, 562] width 24 height 24
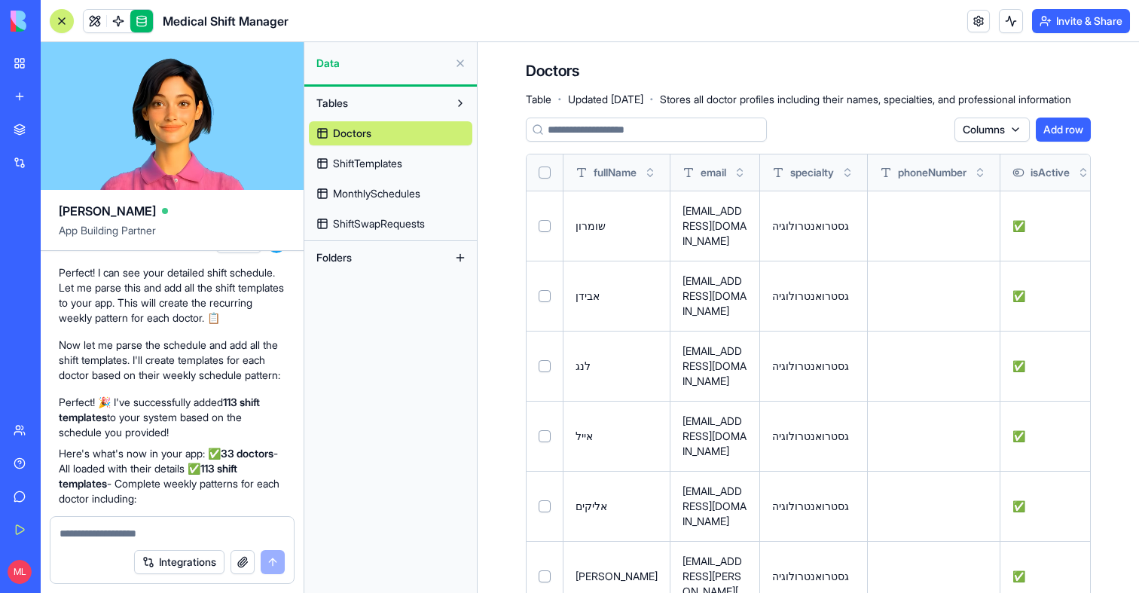
scroll to position [1820, 0]
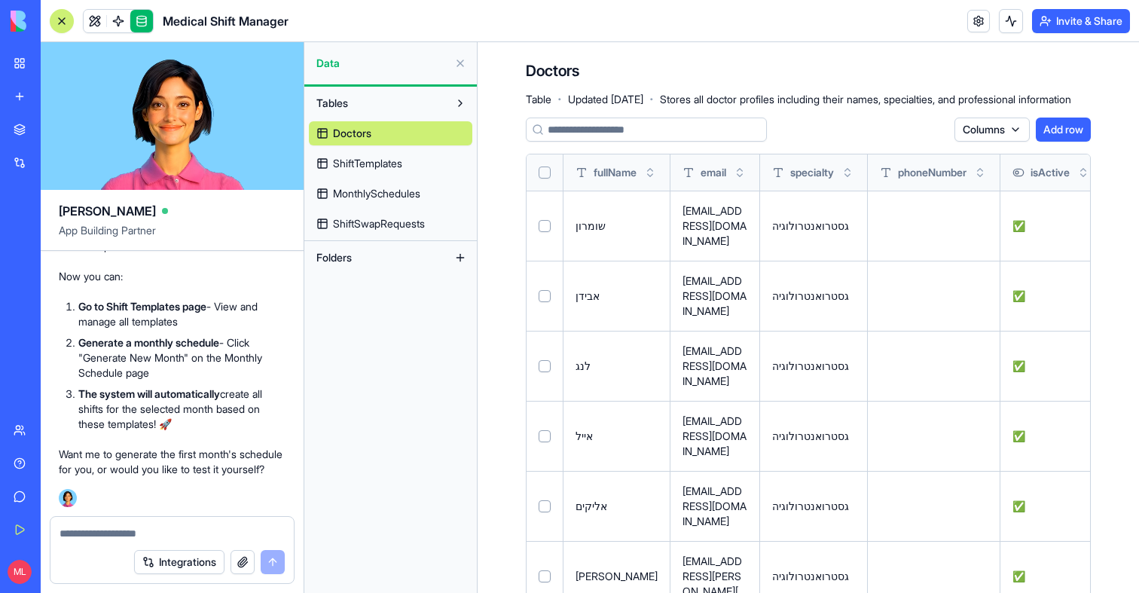
click at [57, 21] on div at bounding box center [62, 21] width 12 height 12
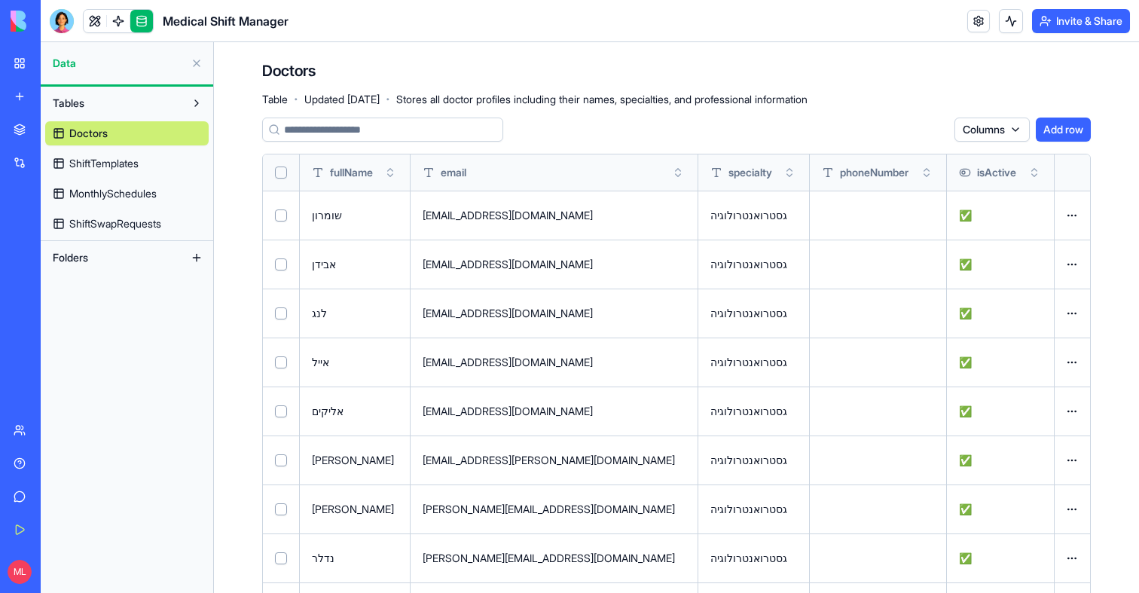
click at [111, 171] on link "ShiftTemplates" at bounding box center [126, 163] width 163 height 24
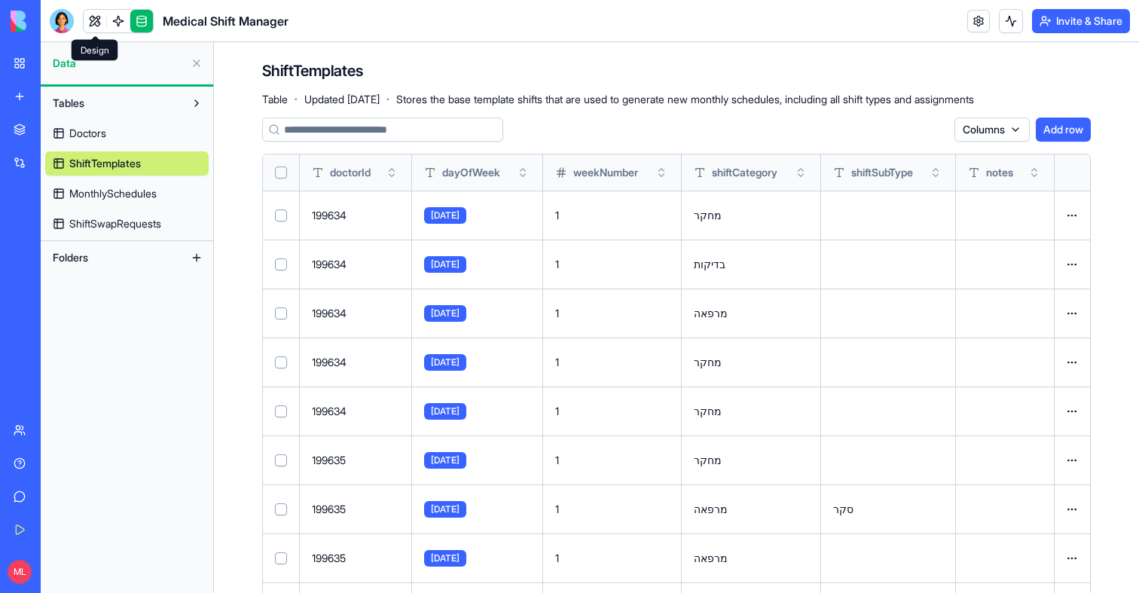
click at [100, 21] on link at bounding box center [95, 21] width 23 height 23
click at [100, 21] on button at bounding box center [95, 21] width 23 height 23
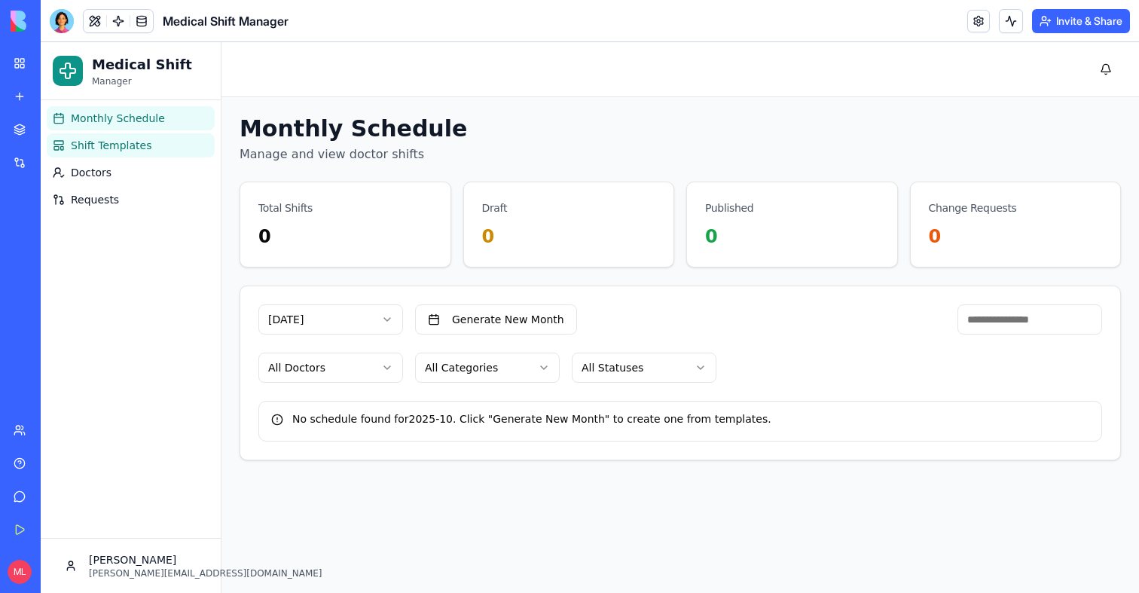
click at [141, 145] on span "Shift Templates" at bounding box center [111, 145] width 81 height 15
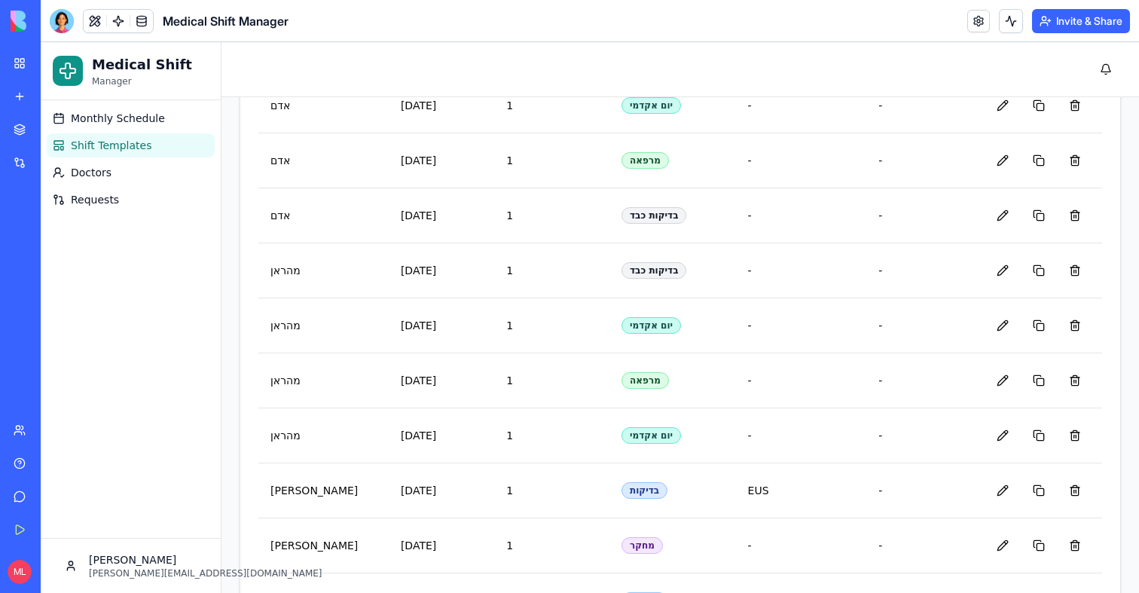
scroll to position [5942, 0]
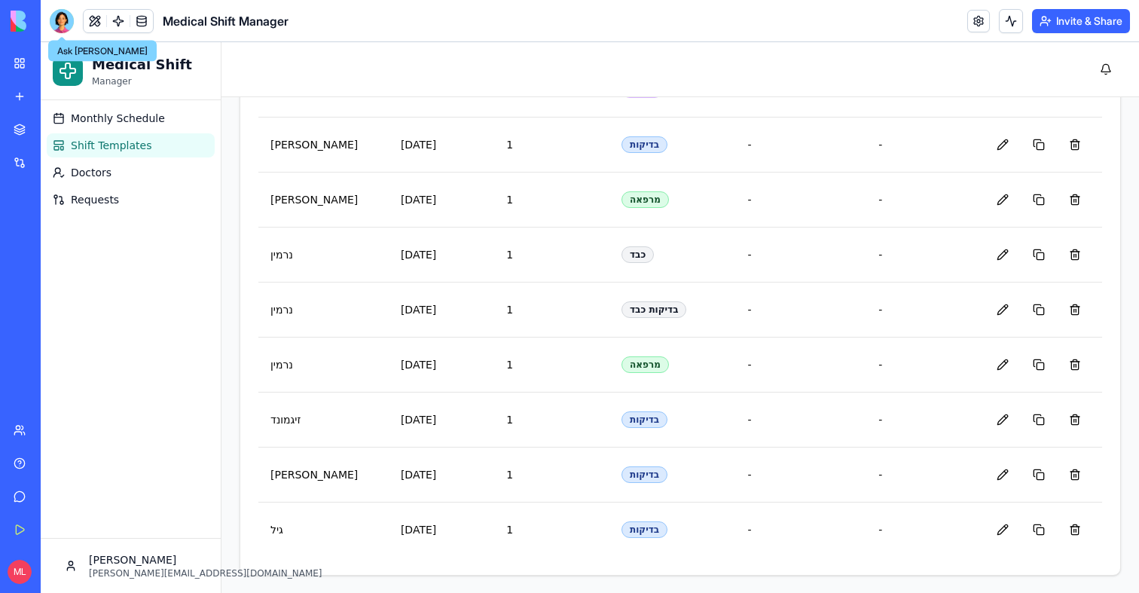
click at [57, 20] on div at bounding box center [62, 21] width 24 height 24
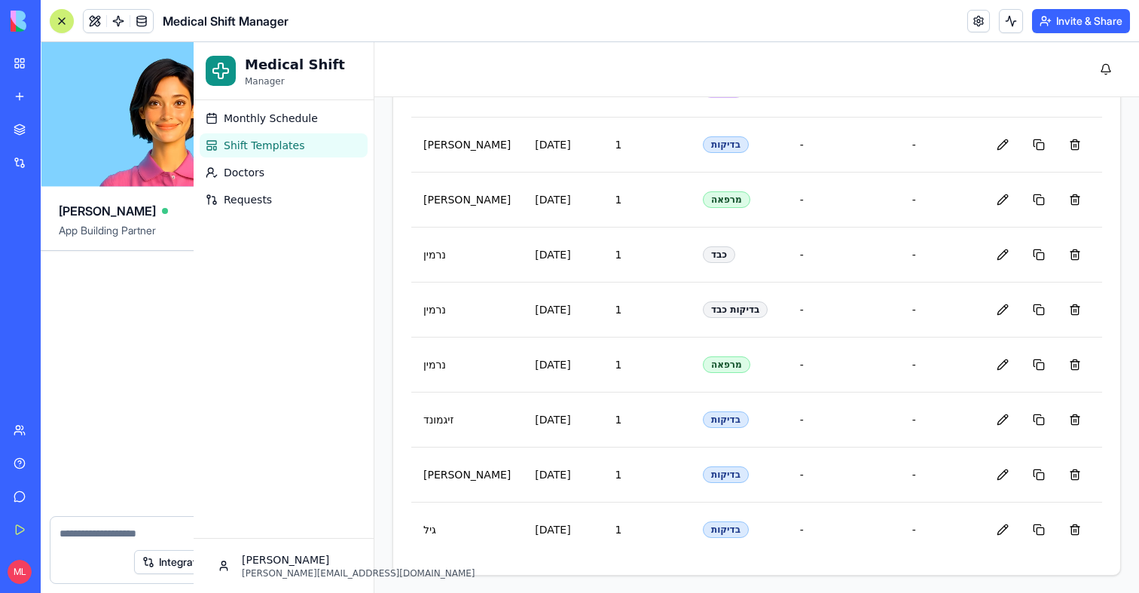
scroll to position [1820, 0]
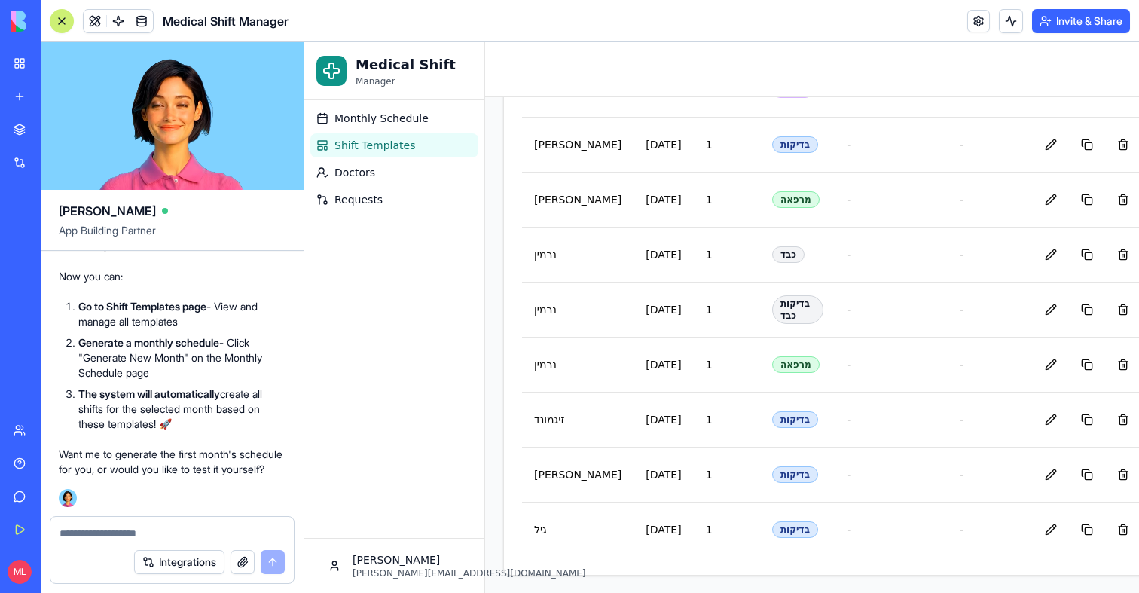
click at [124, 530] on textarea at bounding box center [172, 533] width 225 height 15
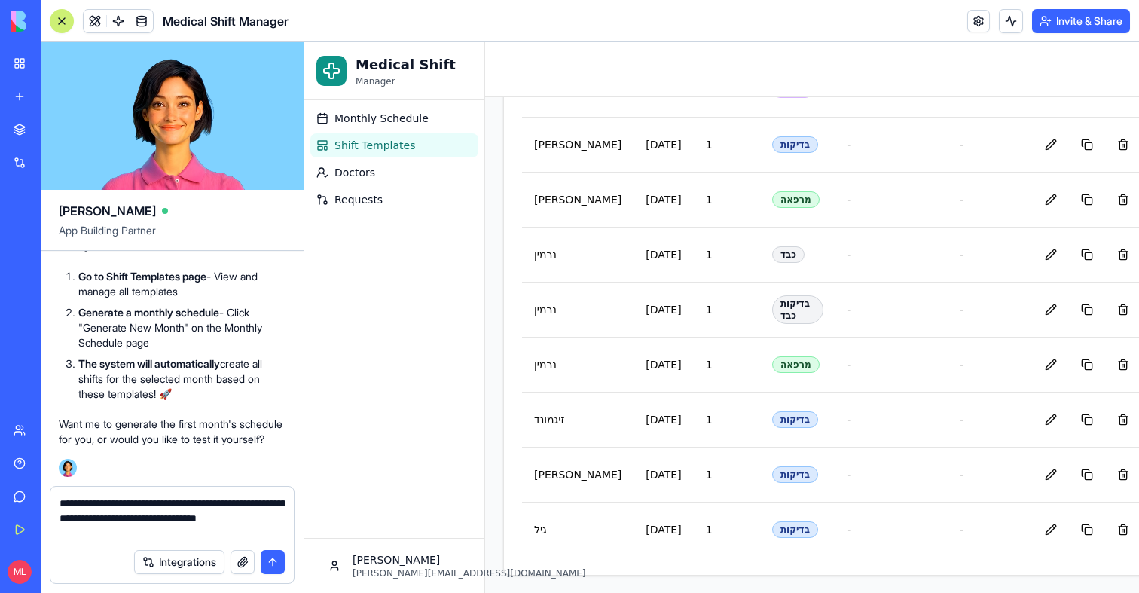
type textarea "**********"
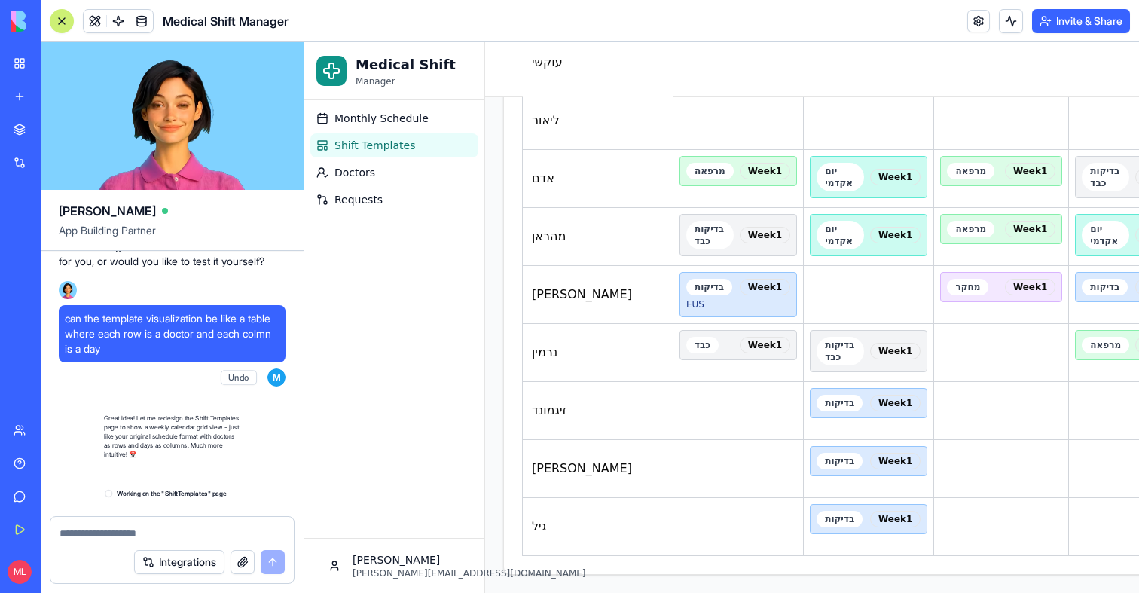
scroll to position [2359, 0]
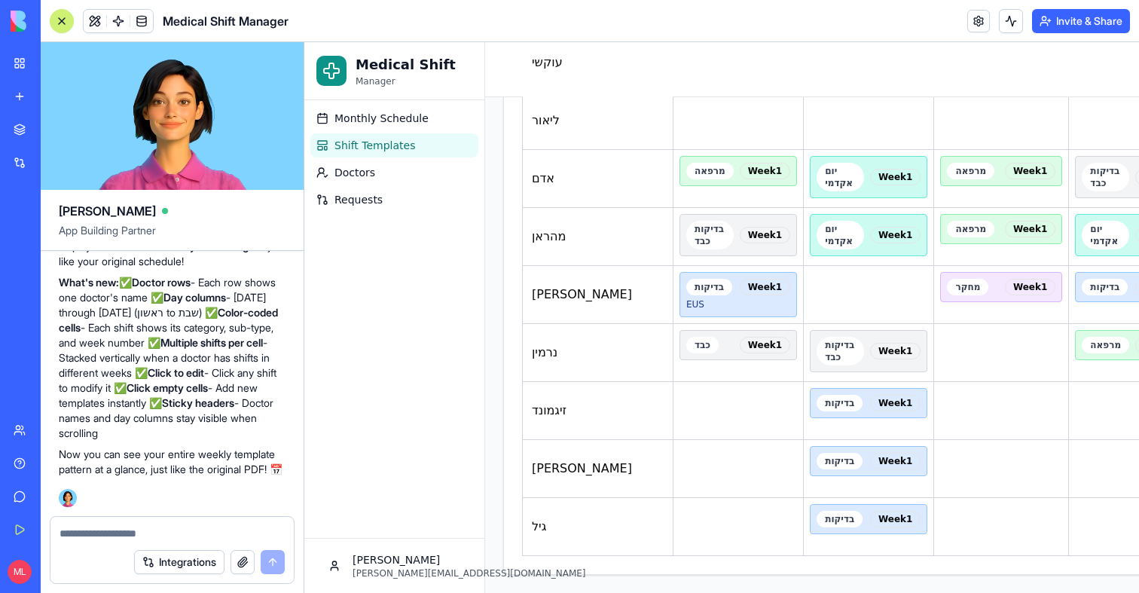
click at [56, 17] on div at bounding box center [62, 21] width 12 height 12
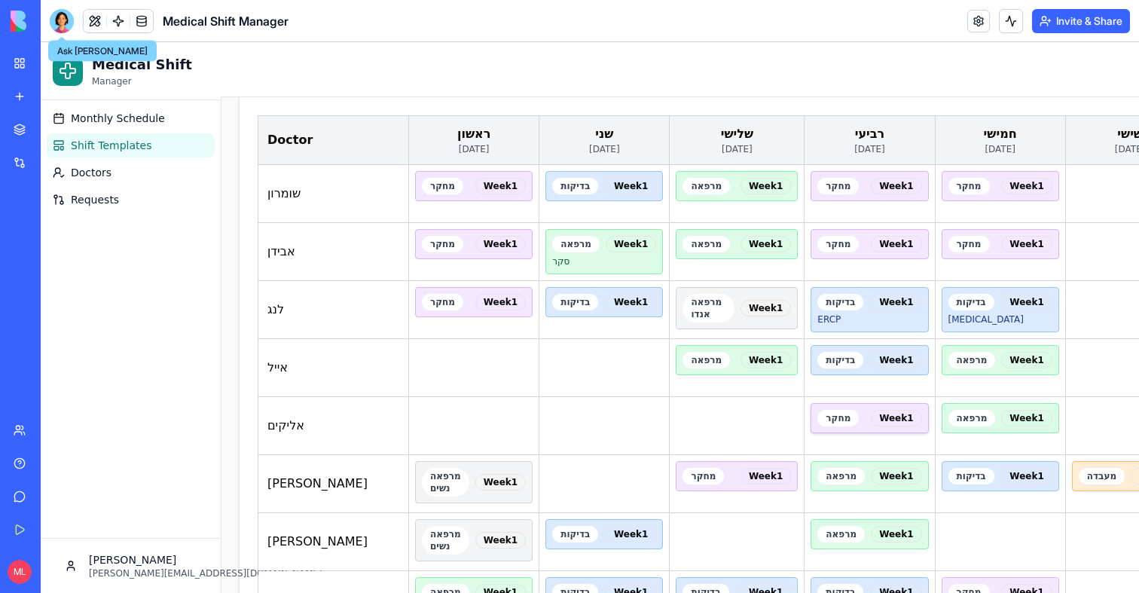
scroll to position [155, 1]
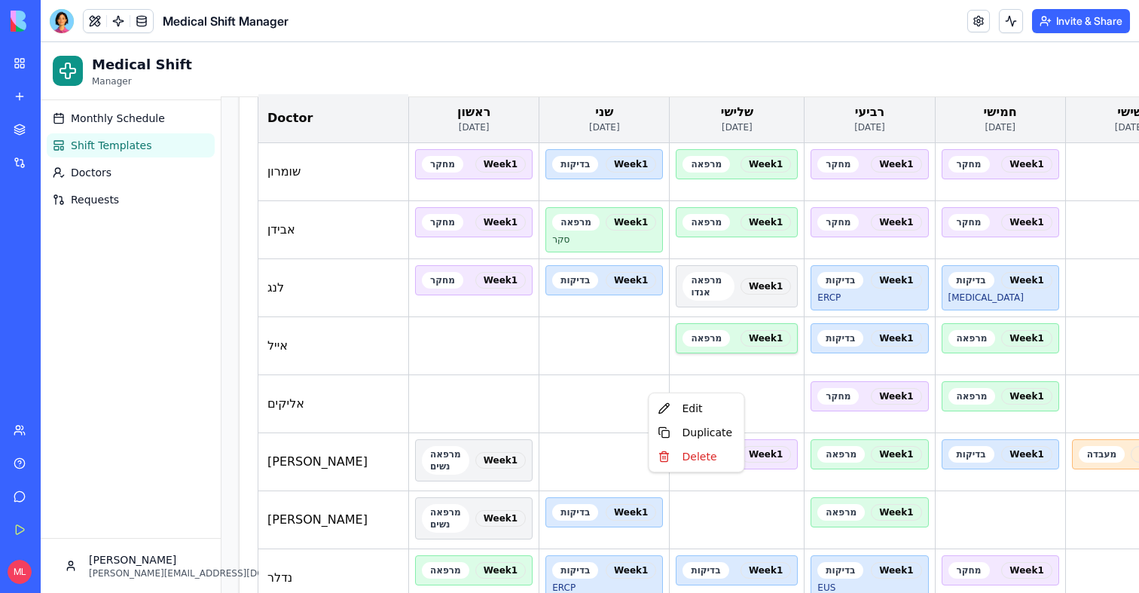
click at [62, 22] on div at bounding box center [62, 21] width 24 height 24
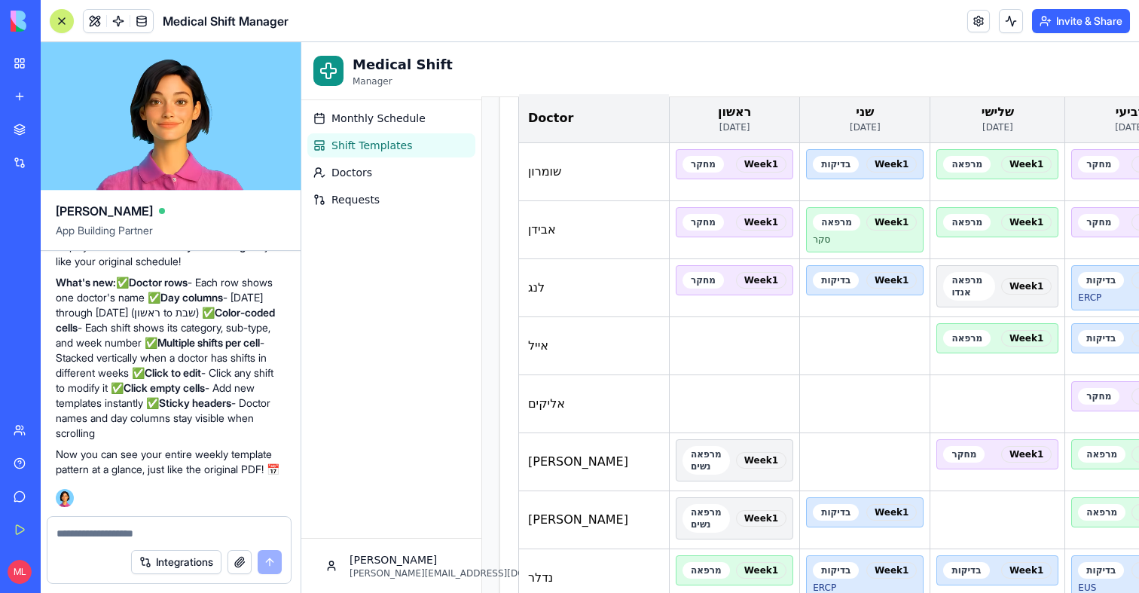
scroll to position [0, 0]
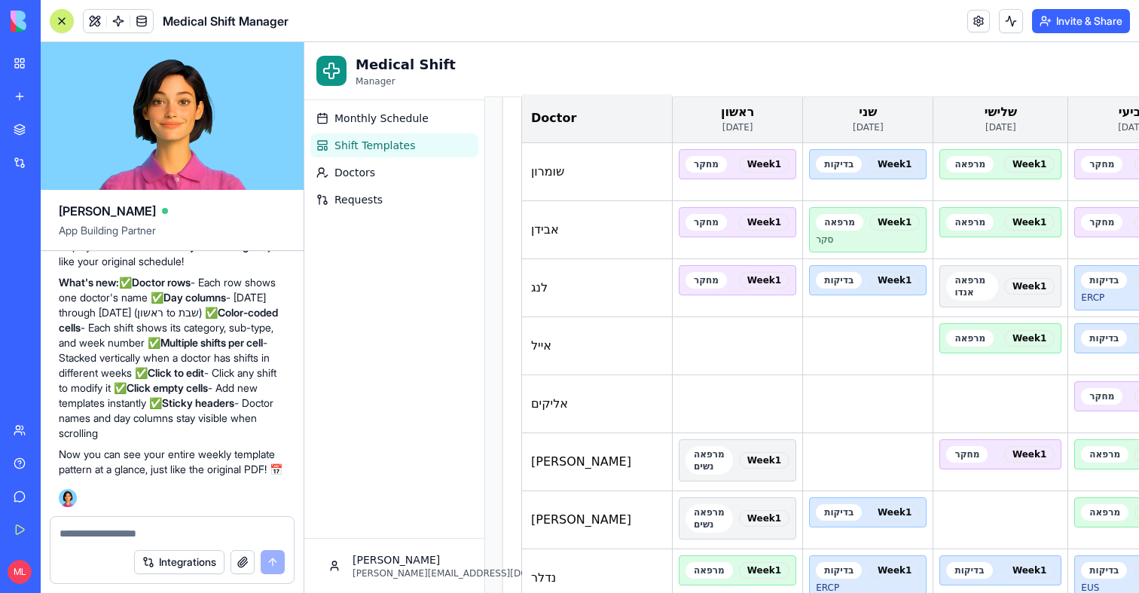
click at [167, 536] on textarea at bounding box center [172, 533] width 225 height 15
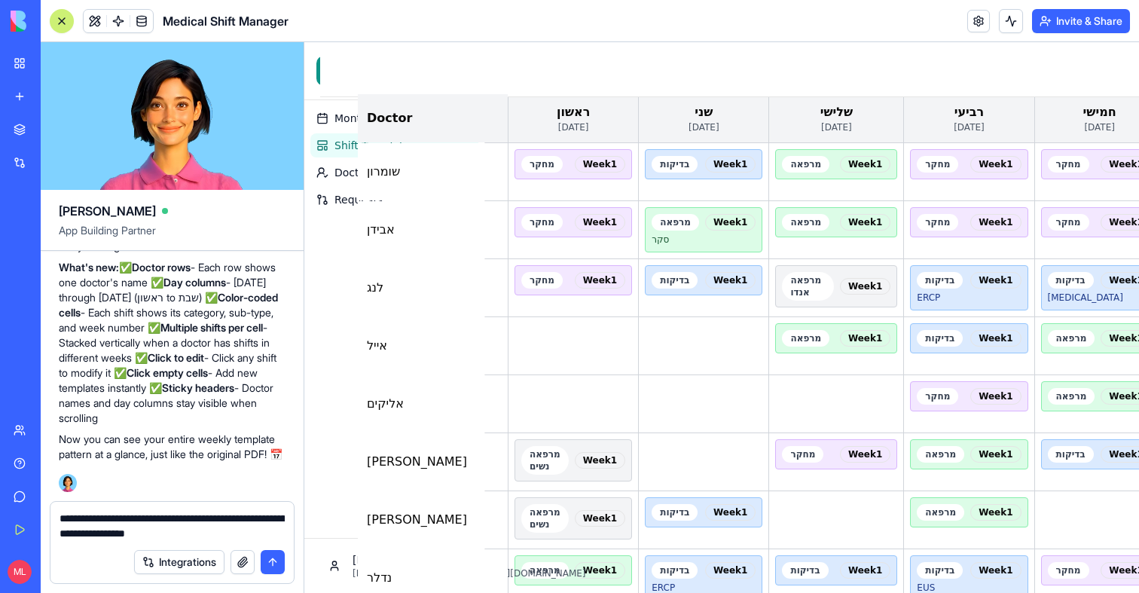
scroll to position [155, 169]
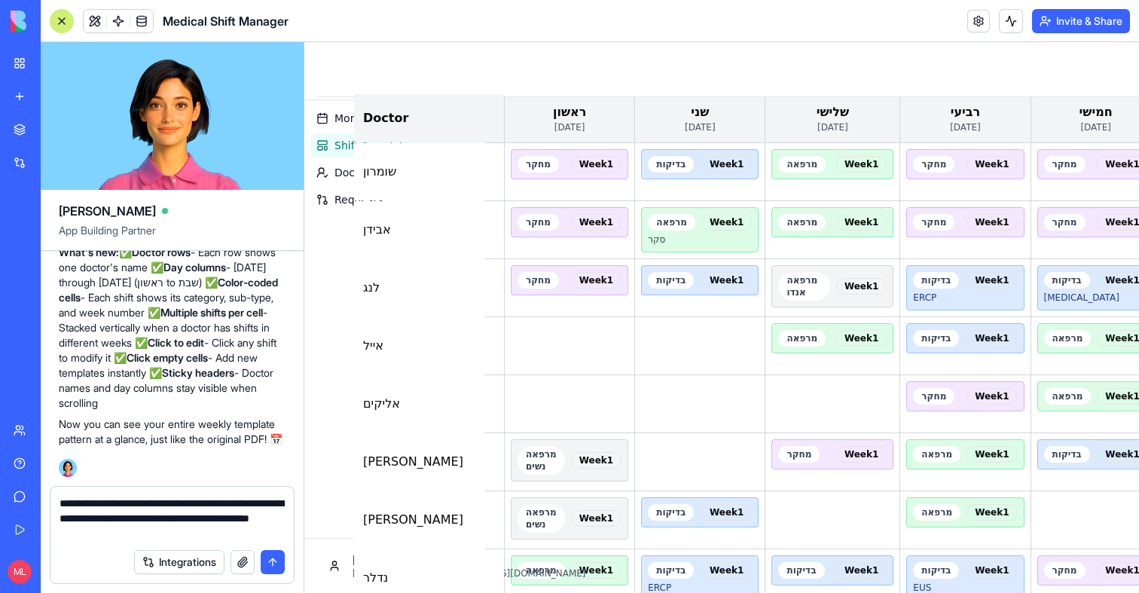
type textarea "**********"
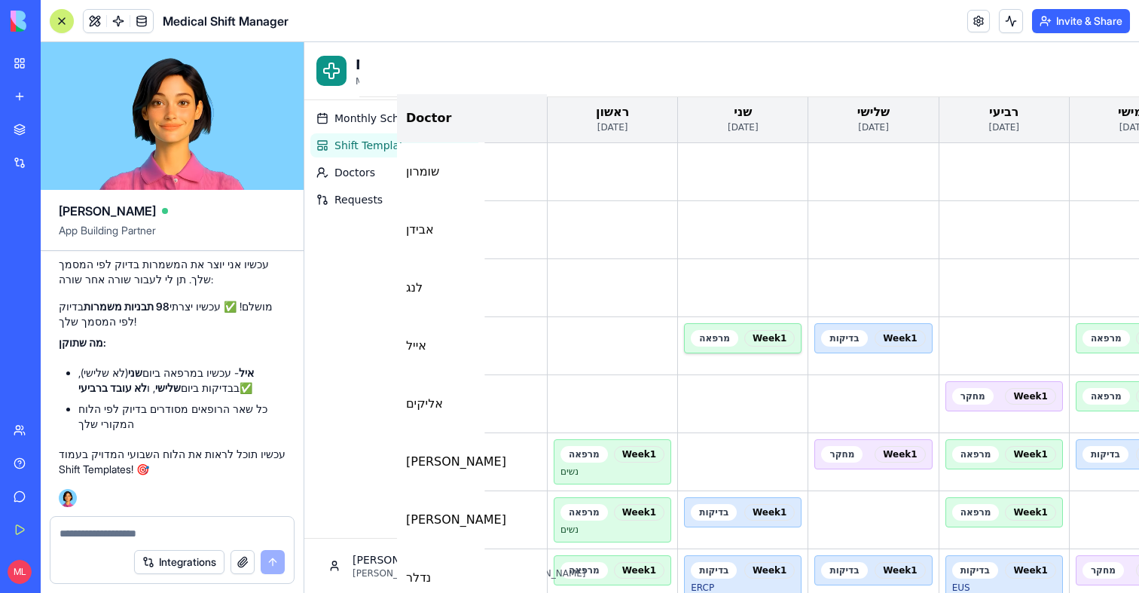
scroll to position [155, 0]
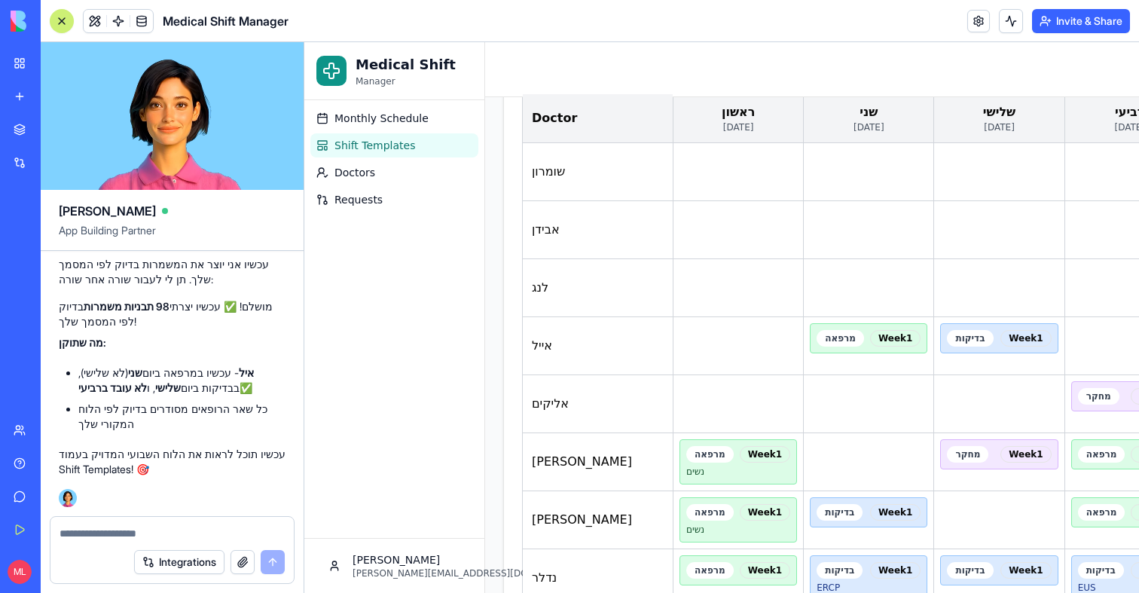
click at [246, 562] on button "button" at bounding box center [242, 562] width 24 height 24
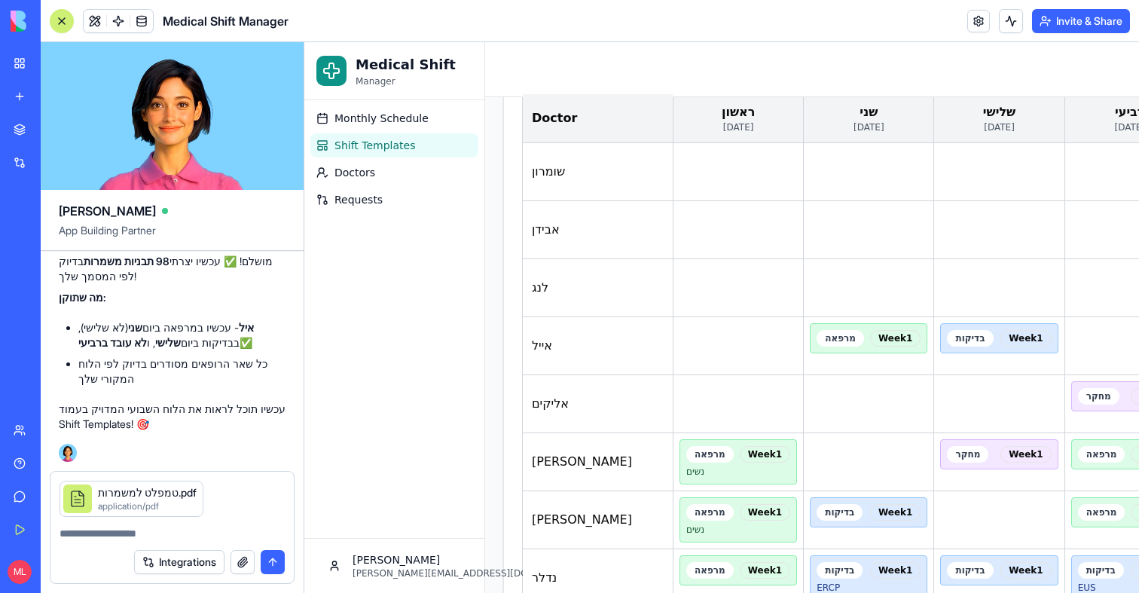
click at [114, 527] on textarea at bounding box center [172, 533] width 225 height 15
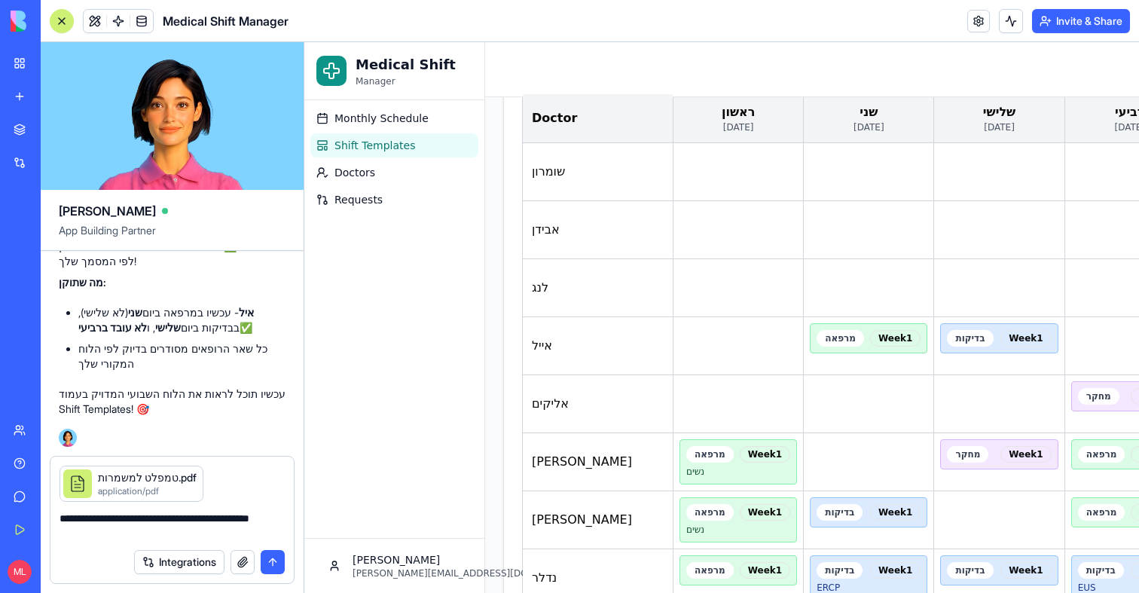
type textarea "**********"
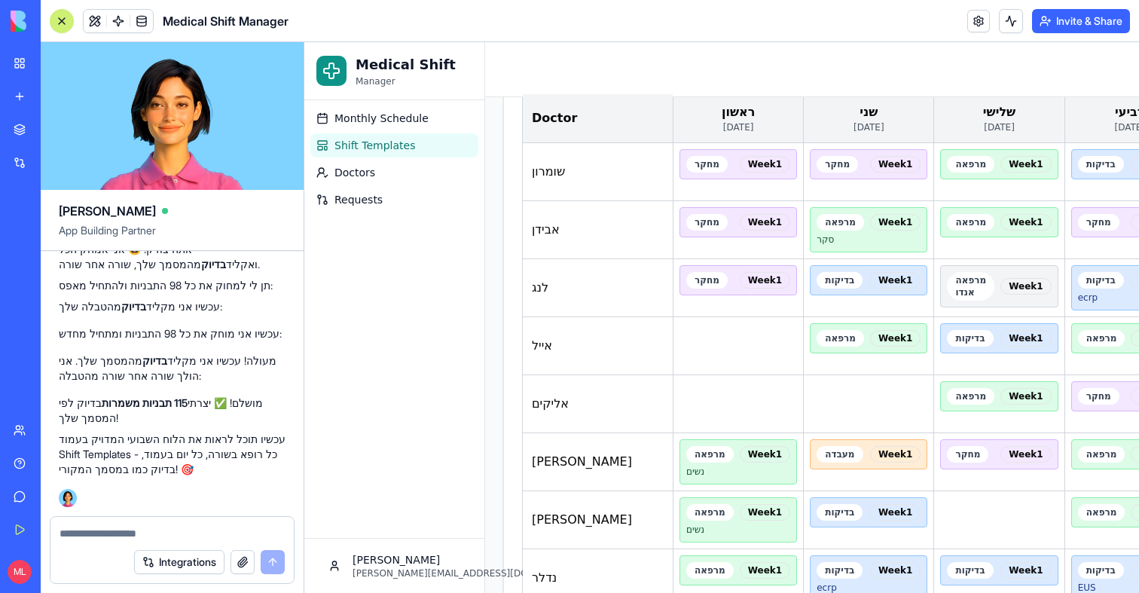
click at [68, 540] on textarea at bounding box center [172, 533] width 225 height 15
type textarea "**********"
click at [247, 561] on button "button" at bounding box center [242, 562] width 24 height 24
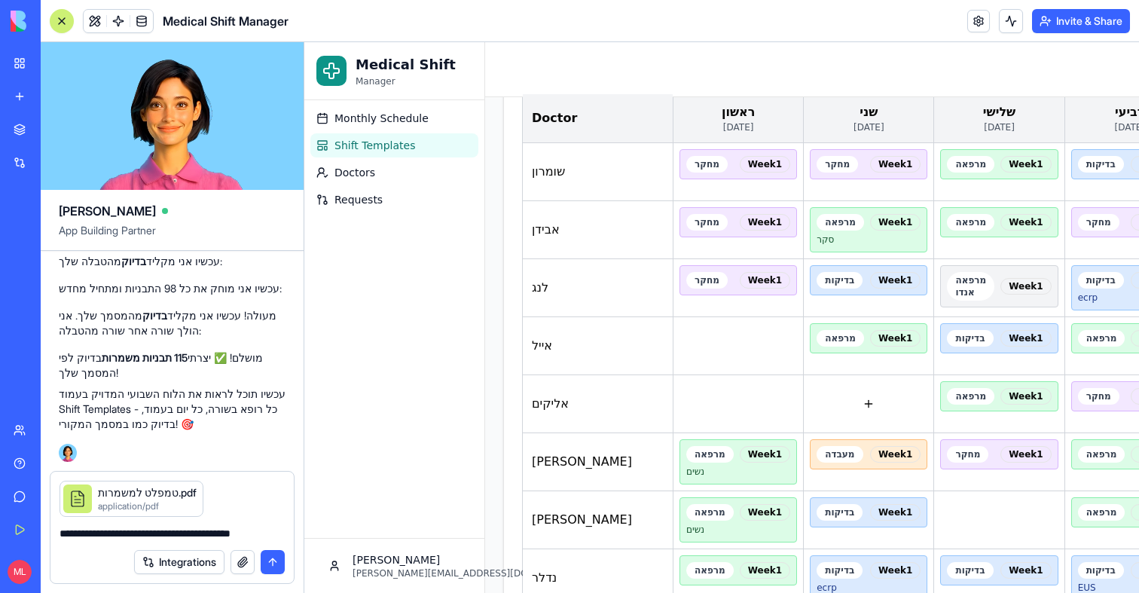
click at [230, 550] on button "button" at bounding box center [242, 562] width 24 height 24
click at [221, 536] on textarea "**********" at bounding box center [172, 533] width 225 height 15
click at [225, 536] on textarea "**********" at bounding box center [172, 533] width 225 height 15
type textarea "**********"
click at [127, 533] on textarea "**********" at bounding box center [172, 533] width 225 height 15
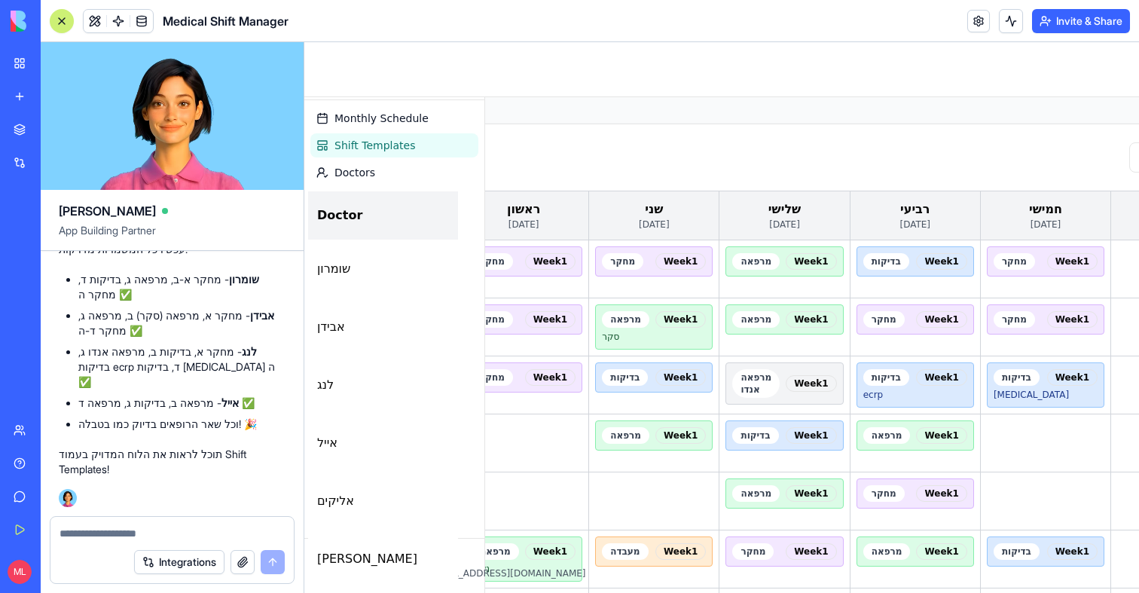
scroll to position [58, 0]
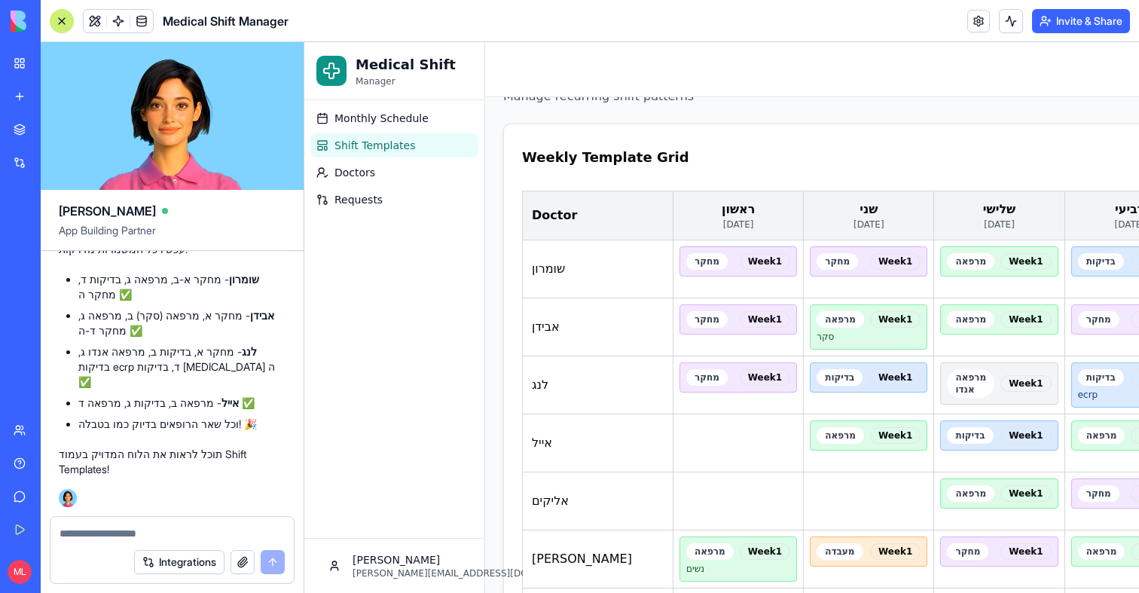
click at [66, 15] on div at bounding box center [62, 21] width 12 height 12
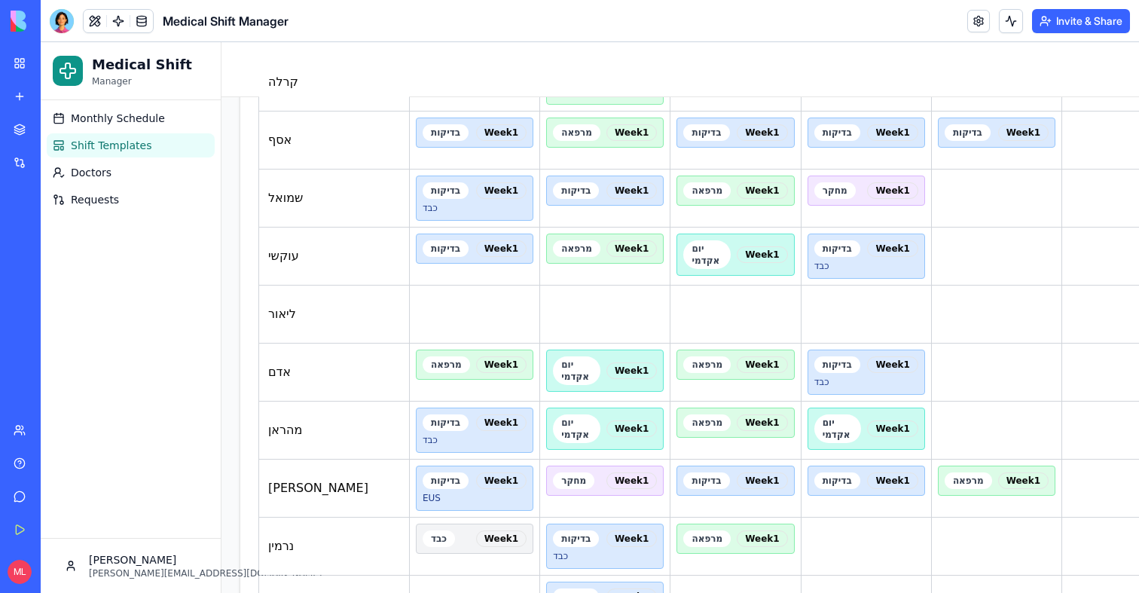
scroll to position [1475, 0]
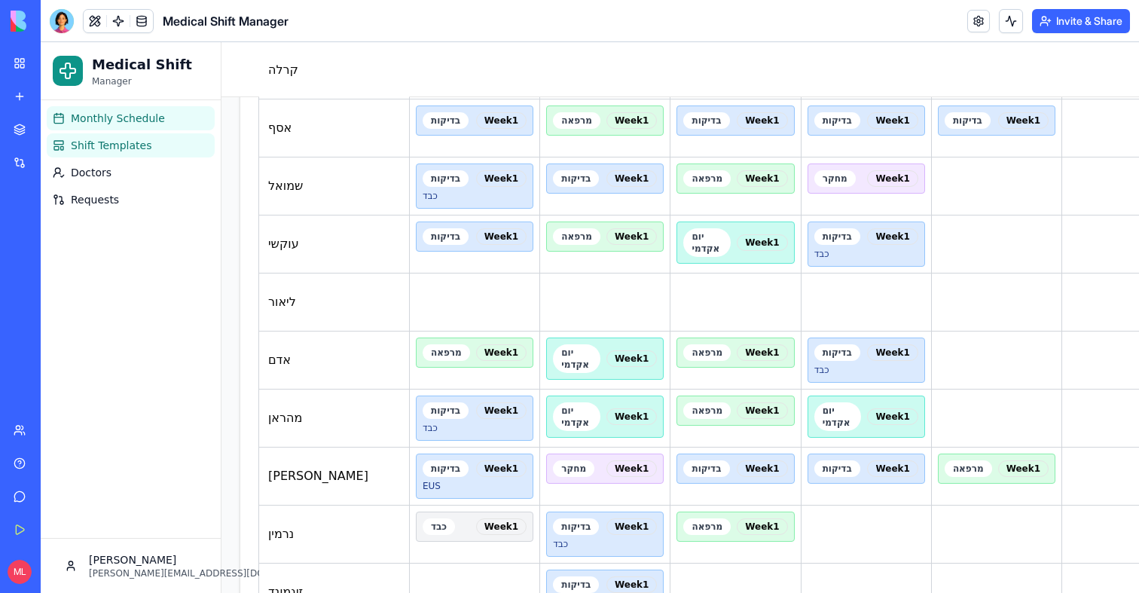
click at [120, 124] on span "Monthly Schedule" at bounding box center [118, 118] width 94 height 15
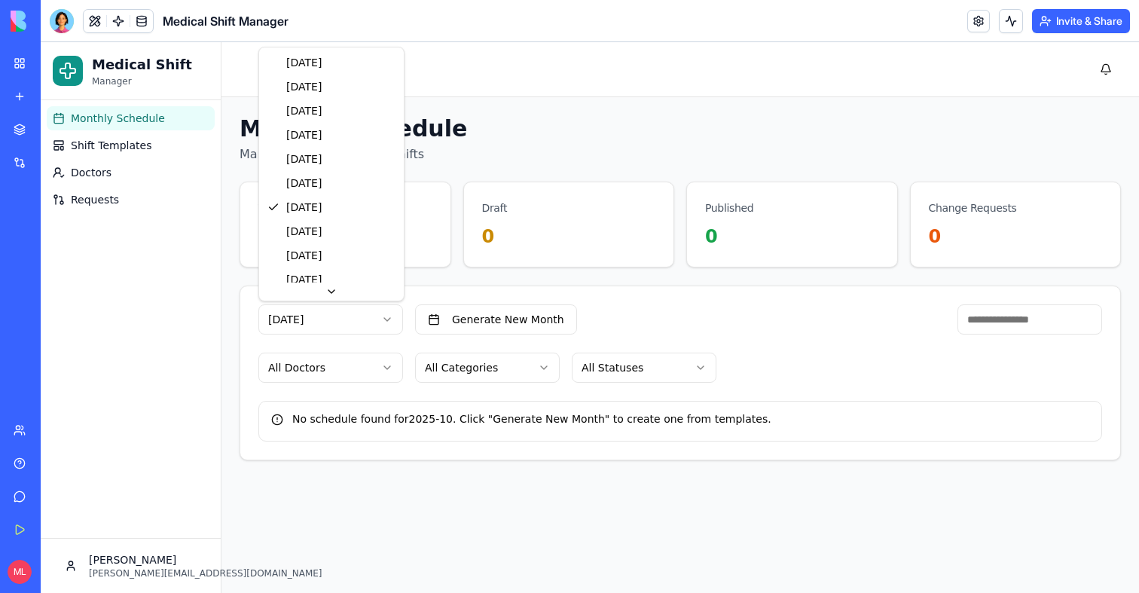
click at [374, 328] on html "Medical Shift Manager Monthly Schedule Shift Templates Doctors Requests Michal …" at bounding box center [590, 317] width 1098 height 551
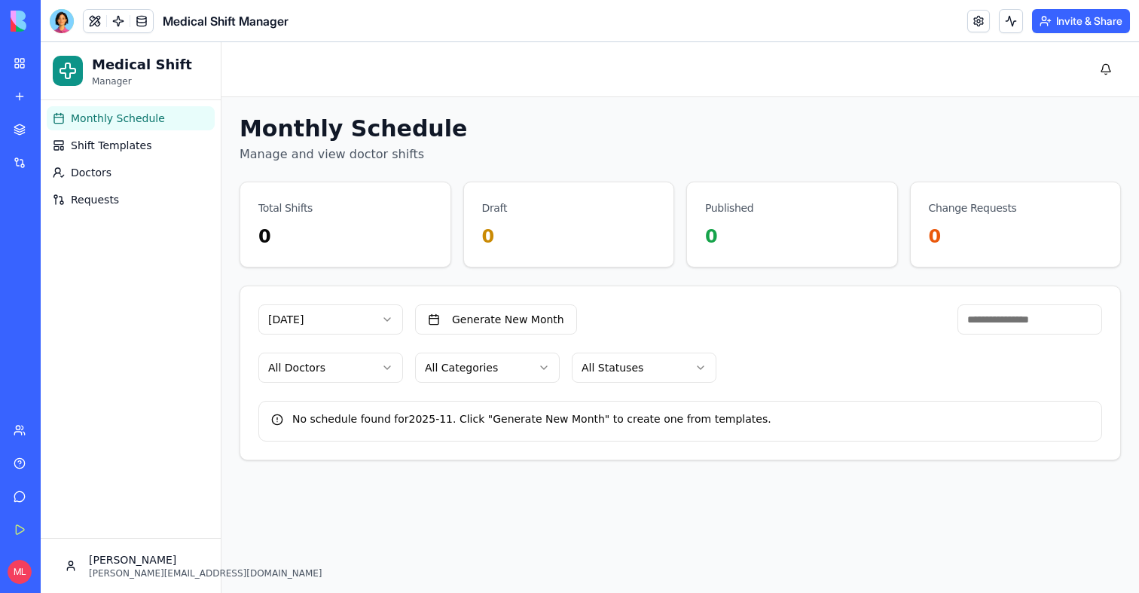
click at [520, 316] on button "Generate New Month" at bounding box center [496, 319] width 162 height 30
click at [1007, 22] on button at bounding box center [1011, 21] width 24 height 24
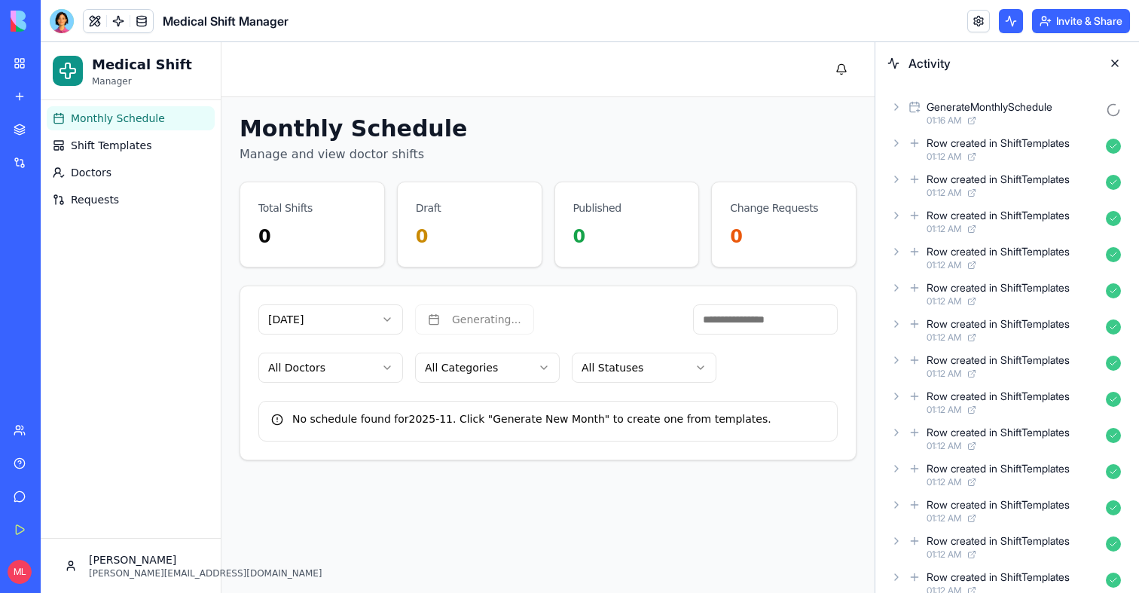
click at [1007, 22] on button at bounding box center [1011, 21] width 24 height 24
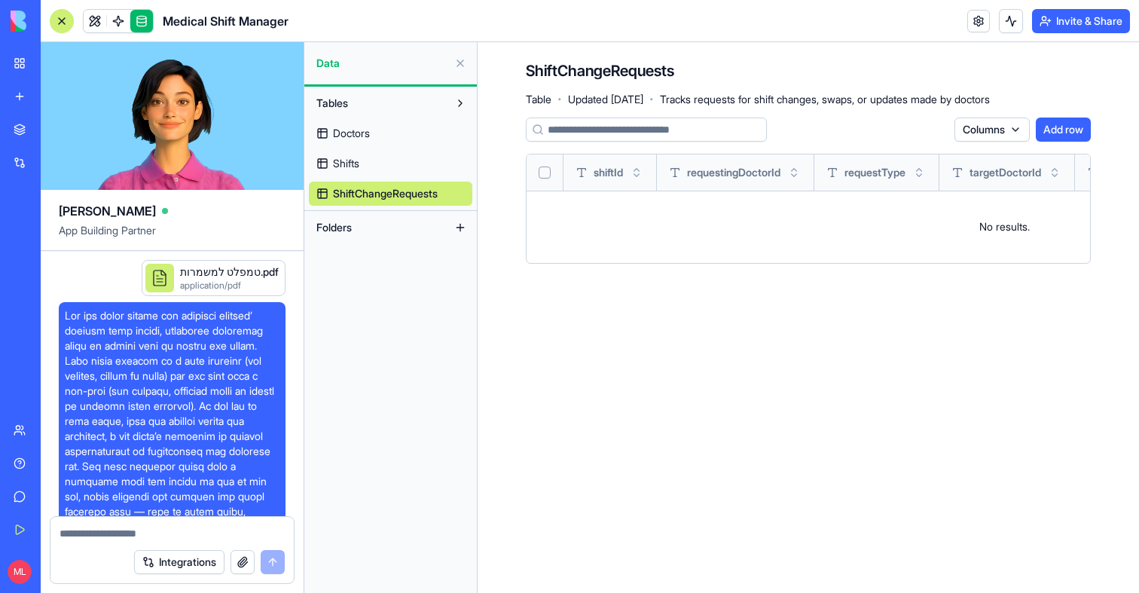
scroll to position [943, 0]
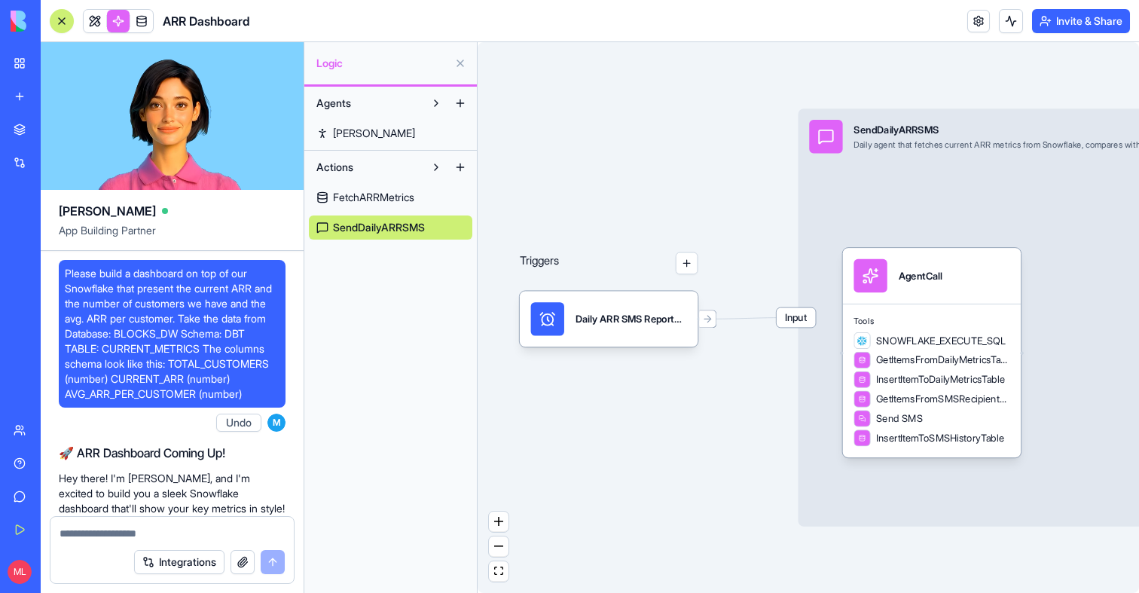
scroll to position [6480, 0]
